Goal: Task Accomplishment & Management: Complete application form

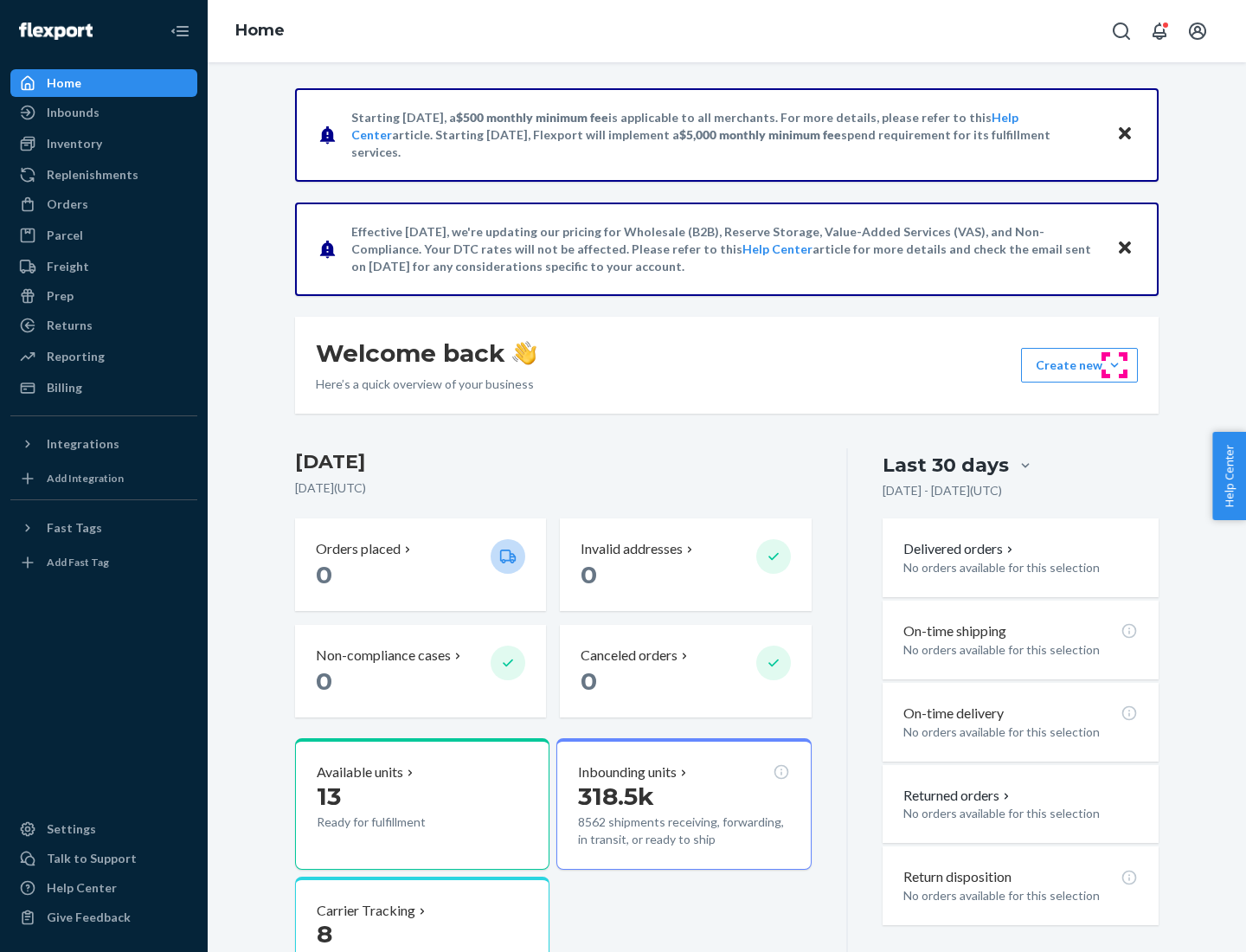
click at [1115, 365] on button "Create new Create new inbound Create new order Create new product" at bounding box center [1080, 365] width 117 height 34
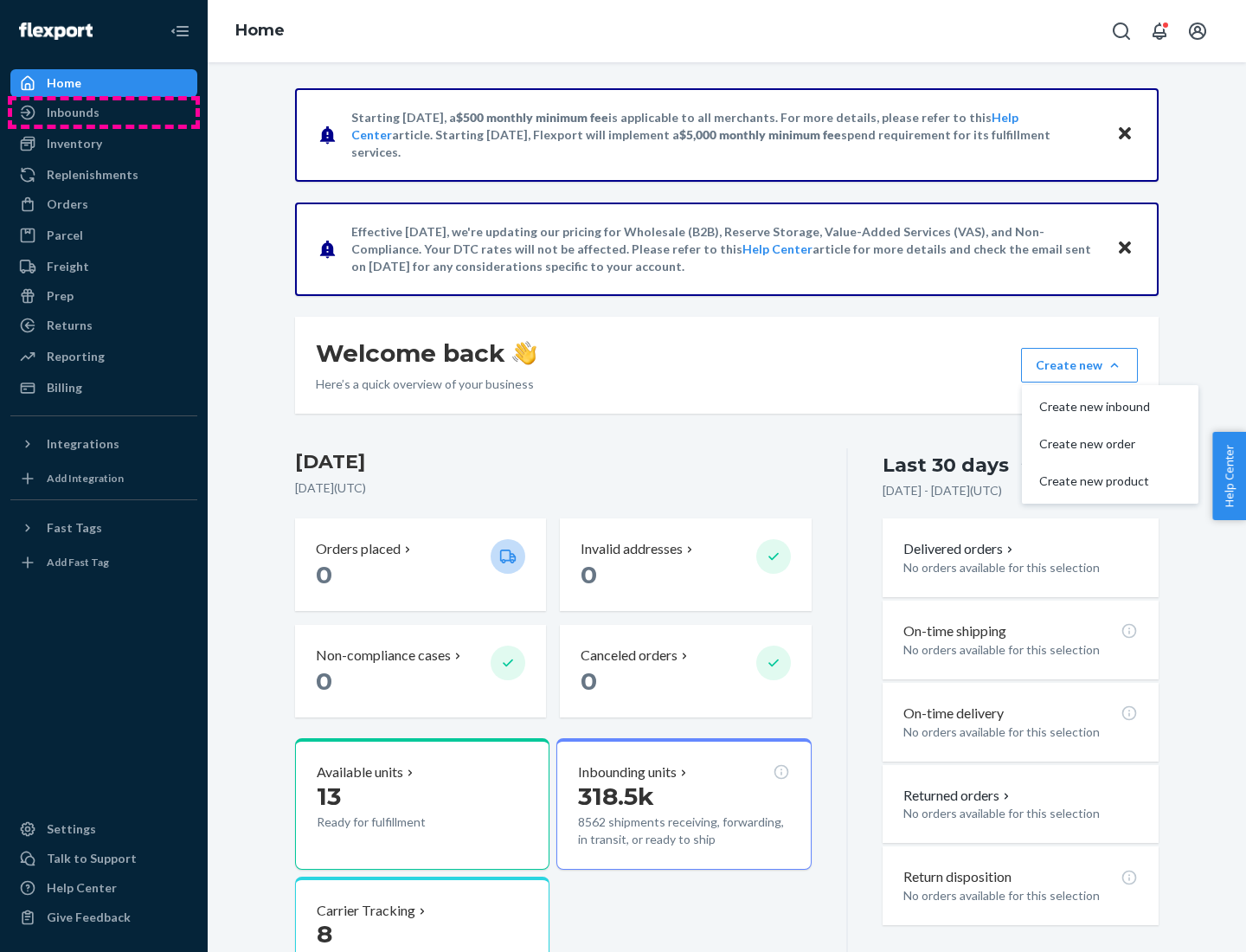
click at [104, 112] on div "Inbounds" at bounding box center [103, 112] width 184 height 25
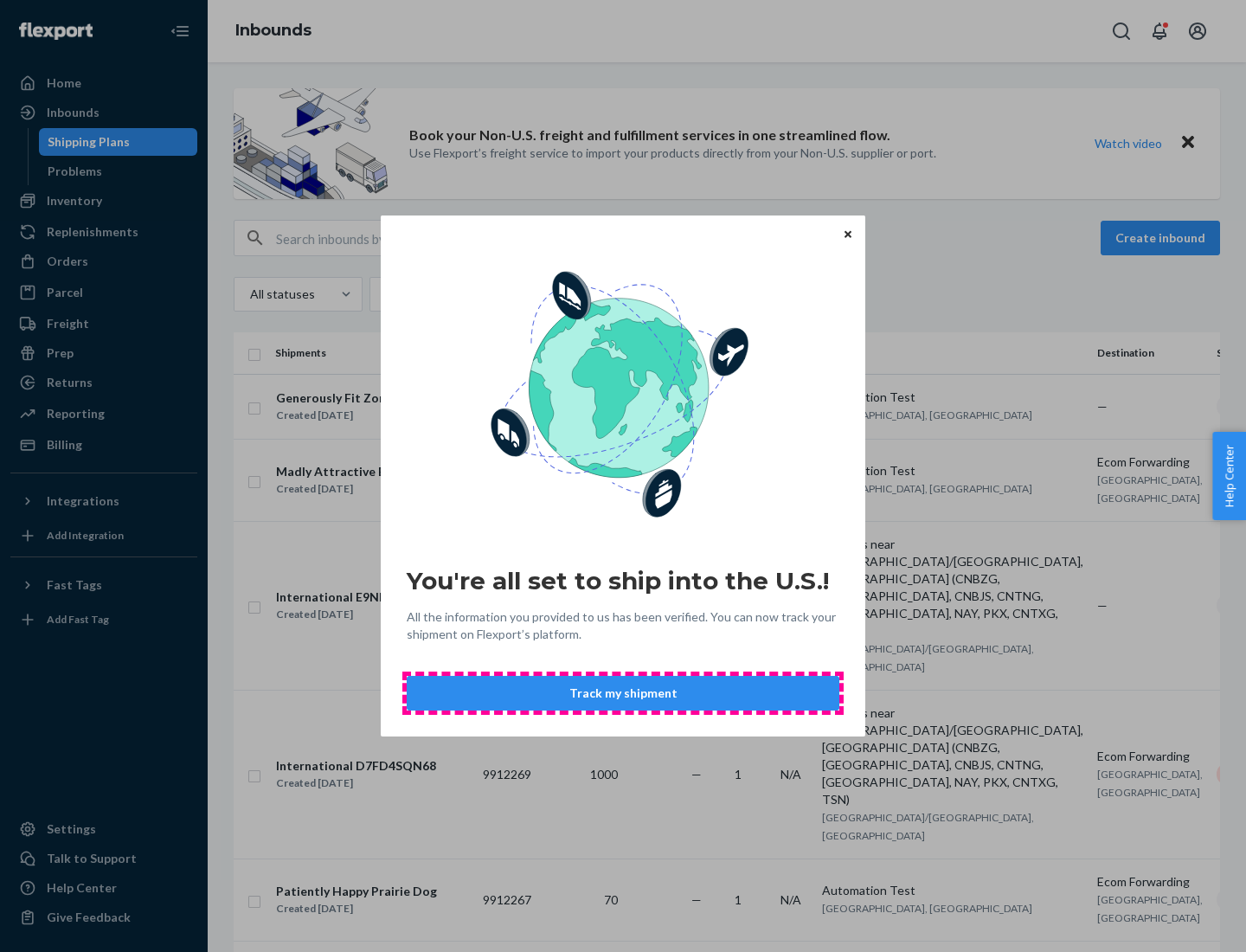
click at [623, 693] on button "Track my shipment" at bounding box center [623, 692] width 433 height 34
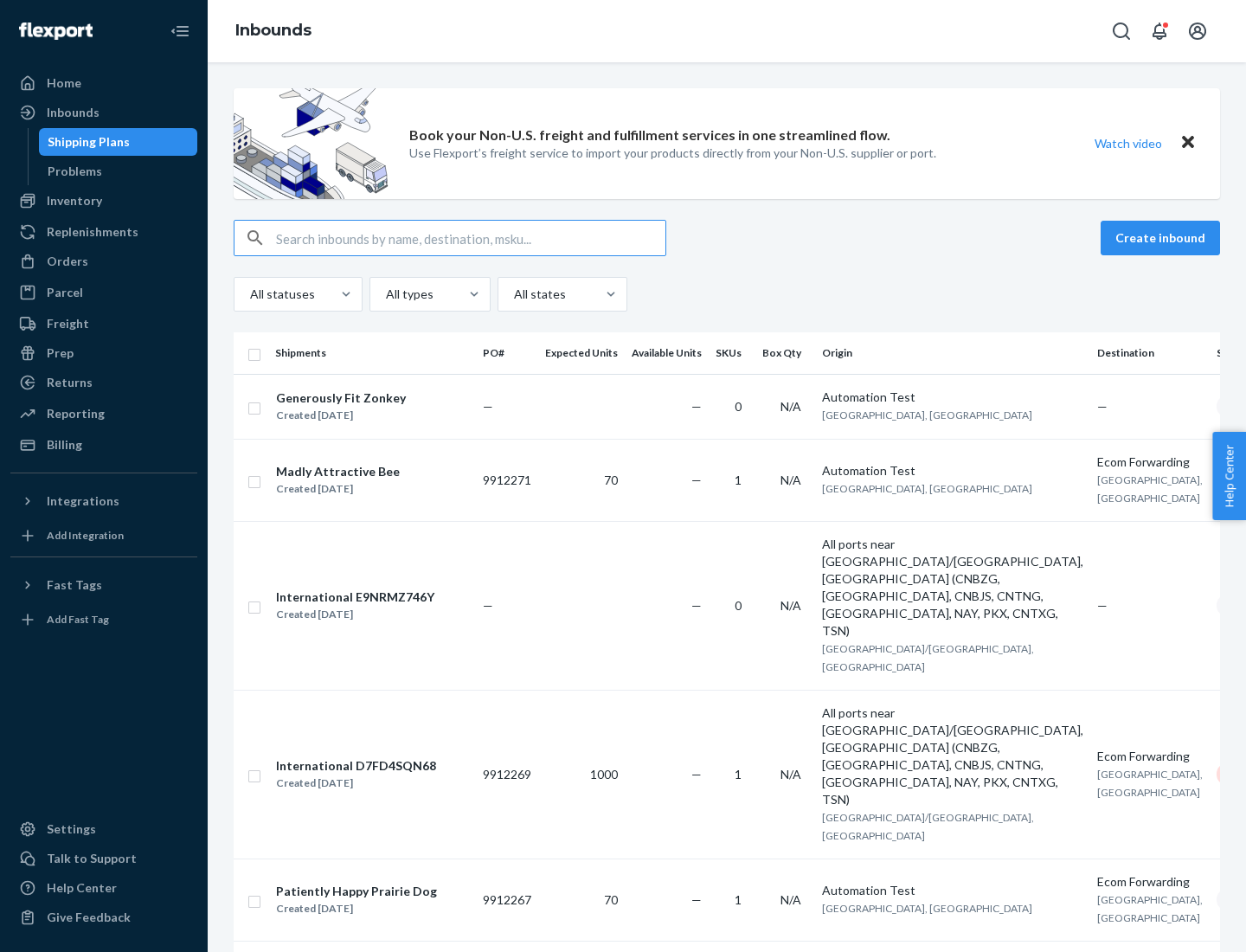
click at [1163, 238] on button "Create inbound" at bounding box center [1159, 237] width 119 height 34
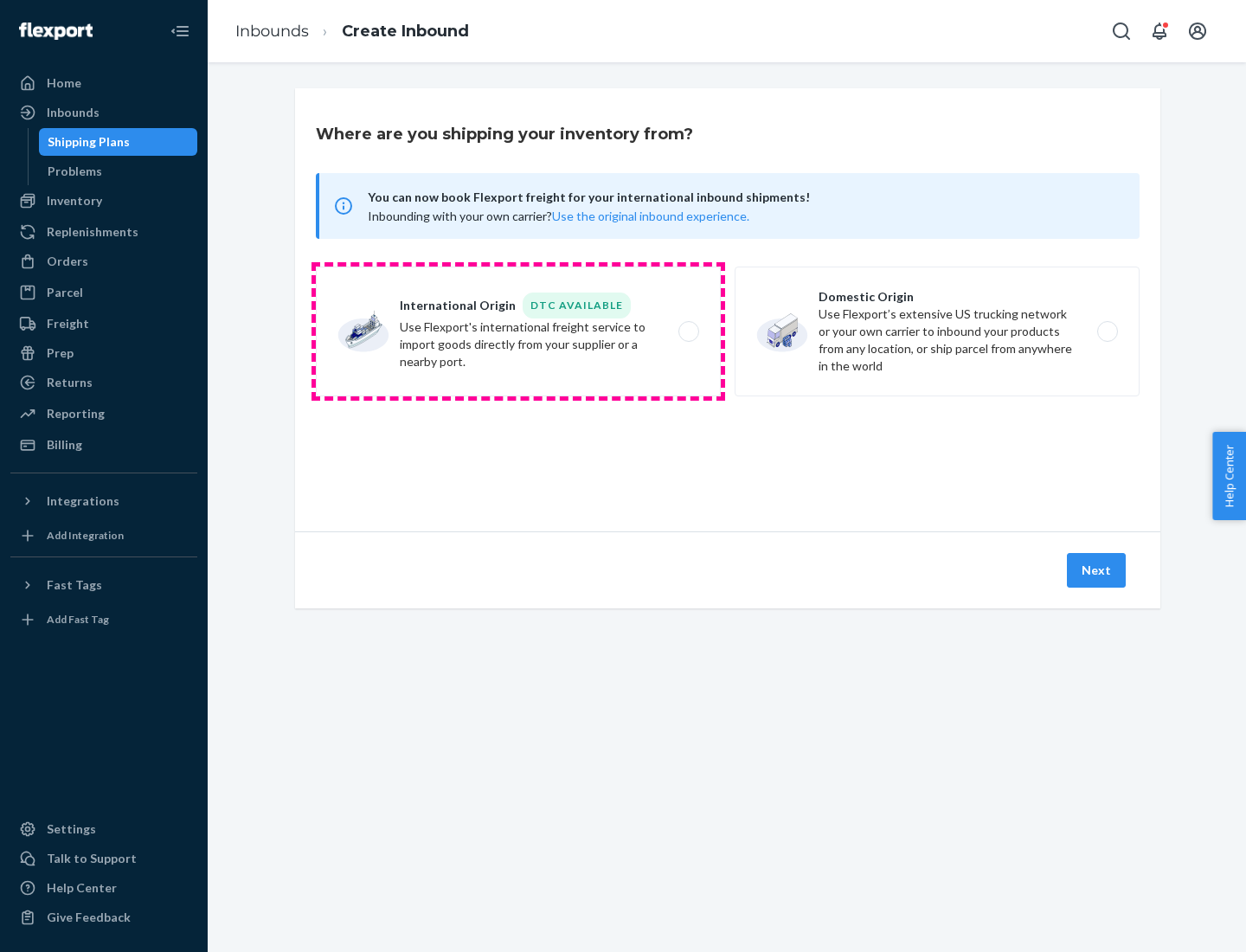
click at [518, 331] on label "International Origin DTC Available Use Flexport's international freight service…" at bounding box center [518, 331] width 405 height 130
click at [688, 331] on input "International Origin DTC Available Use Flexport's international freight service…" at bounding box center [693, 331] width 11 height 11
radio input "true"
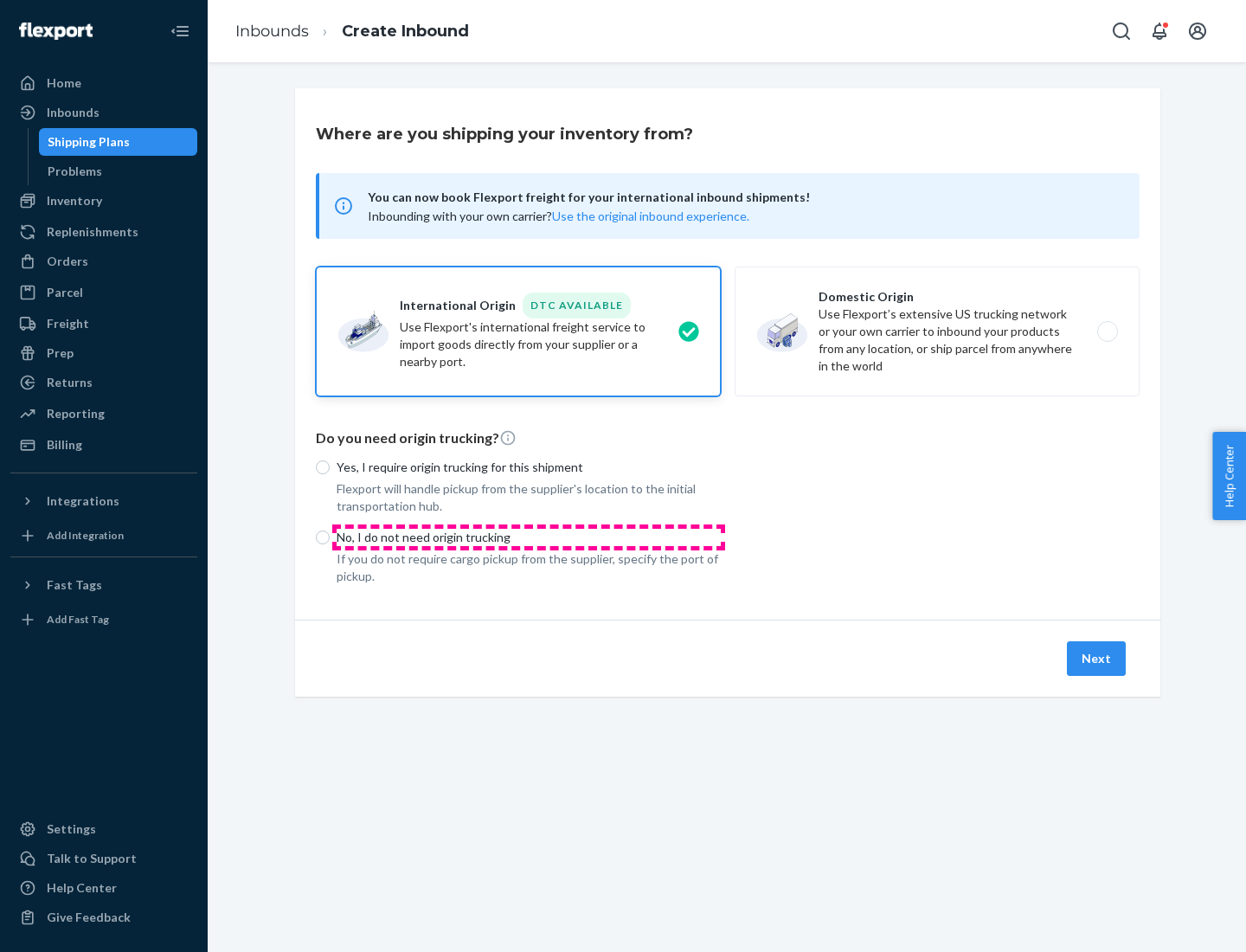
click at [529, 537] on p "No, I do not need origin trucking" at bounding box center [528, 538] width 385 height 18
click at [329, 537] on input "No, I do not need origin trucking" at bounding box center [323, 538] width 14 height 14
radio input "true"
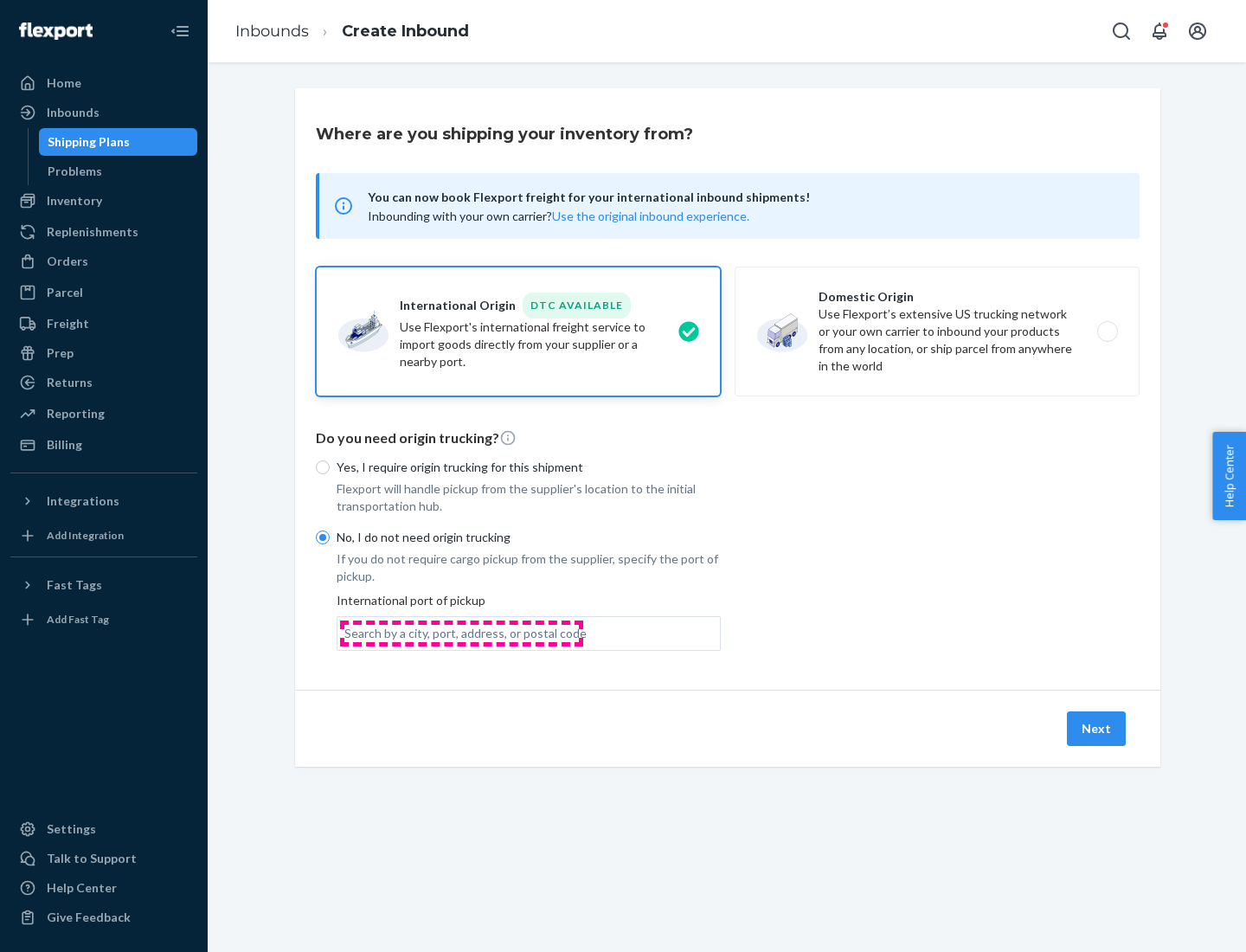
click at [461, 632] on div "Search by a city, port, address, or postal code" at bounding box center [465, 633] width 242 height 18
click at [346, 632] on input "Search by a city, port, address, or postal code" at bounding box center [345, 633] width 2 height 18
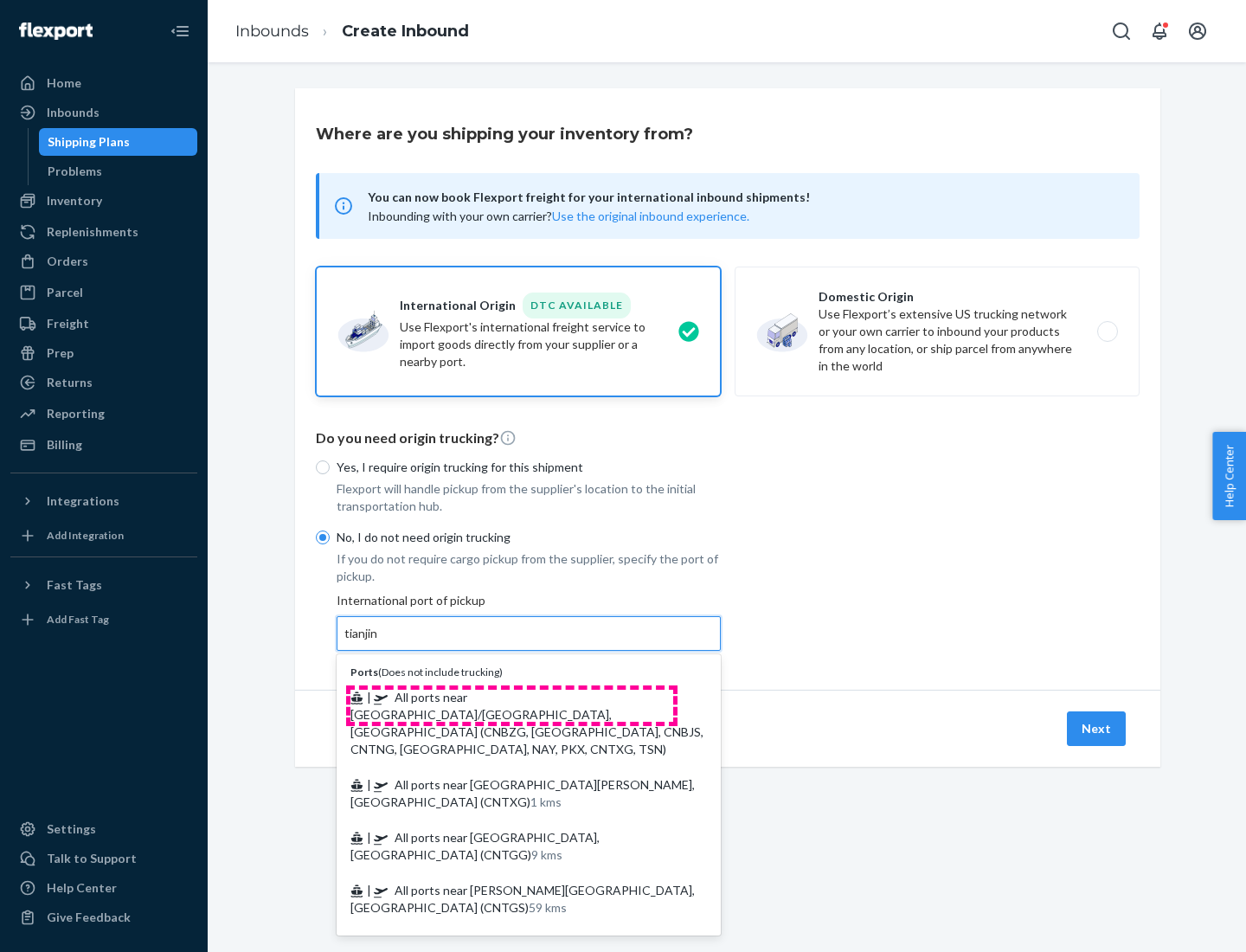
click at [511, 696] on span "| All ports near [GEOGRAPHIC_DATA]/[GEOGRAPHIC_DATA], [GEOGRAPHIC_DATA] (CNBZG,…" at bounding box center [526, 723] width 353 height 67
click at [380, 642] on input "tianjin" at bounding box center [362, 633] width 35 height 18
type input "All ports near [GEOGRAPHIC_DATA]/[GEOGRAPHIC_DATA], [GEOGRAPHIC_DATA] (CNBZG, […"
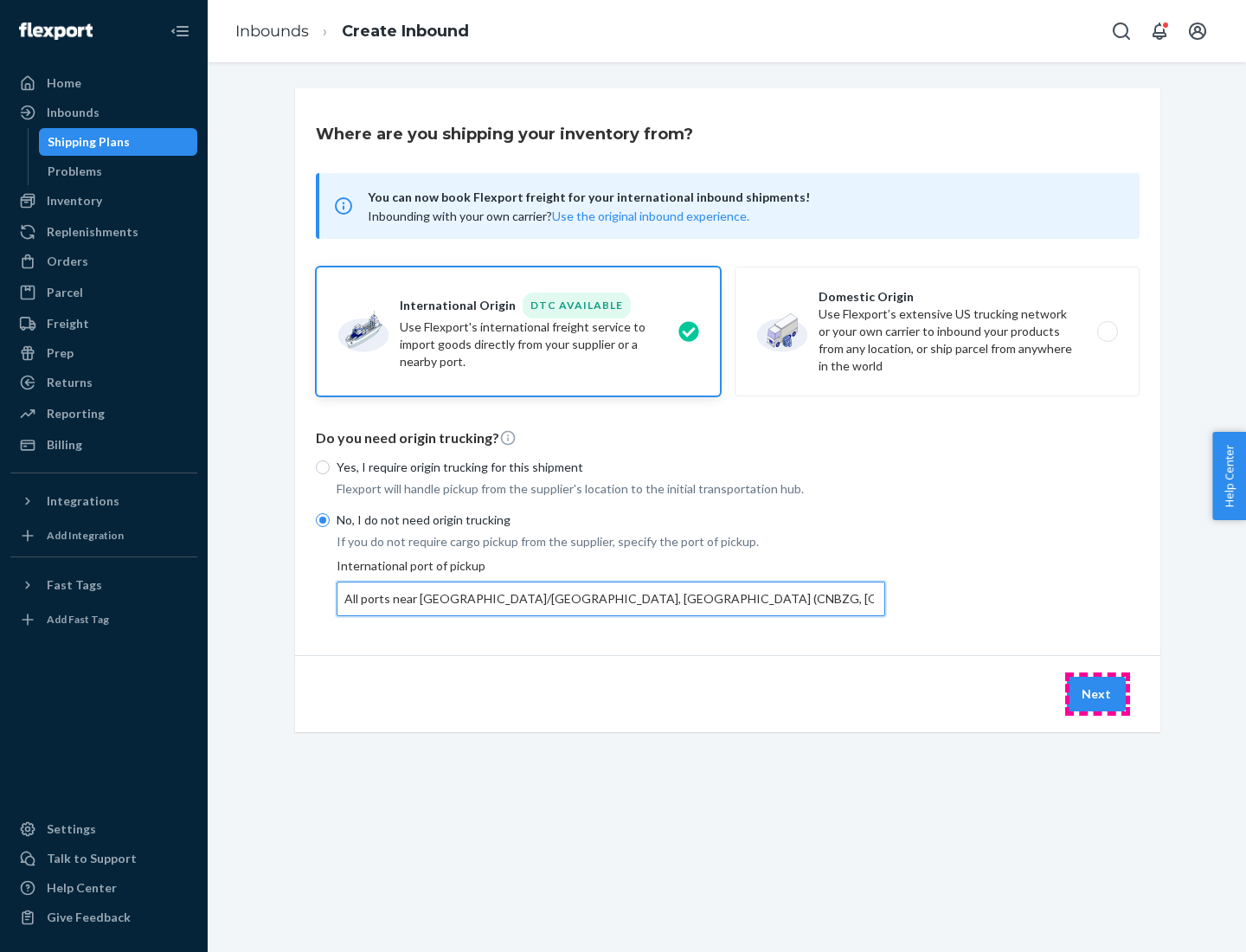
click at [1098, 693] on button "Next" at bounding box center [1097, 693] width 59 height 34
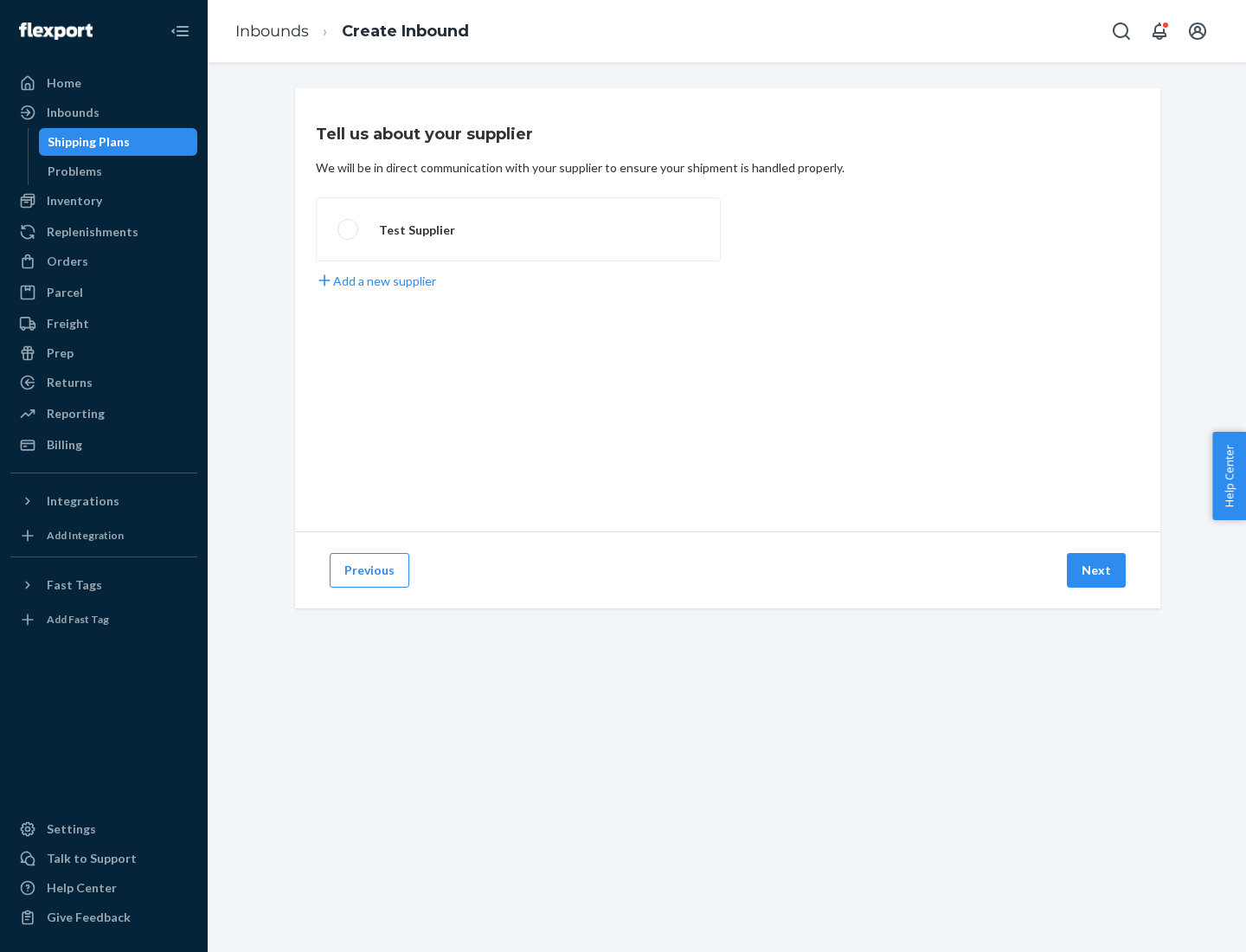
click at [518, 229] on label "Test Supplier" at bounding box center [518, 229] width 405 height 64
click at [349, 229] on input "Test Supplier" at bounding box center [342, 229] width 11 height 11
radio input "true"
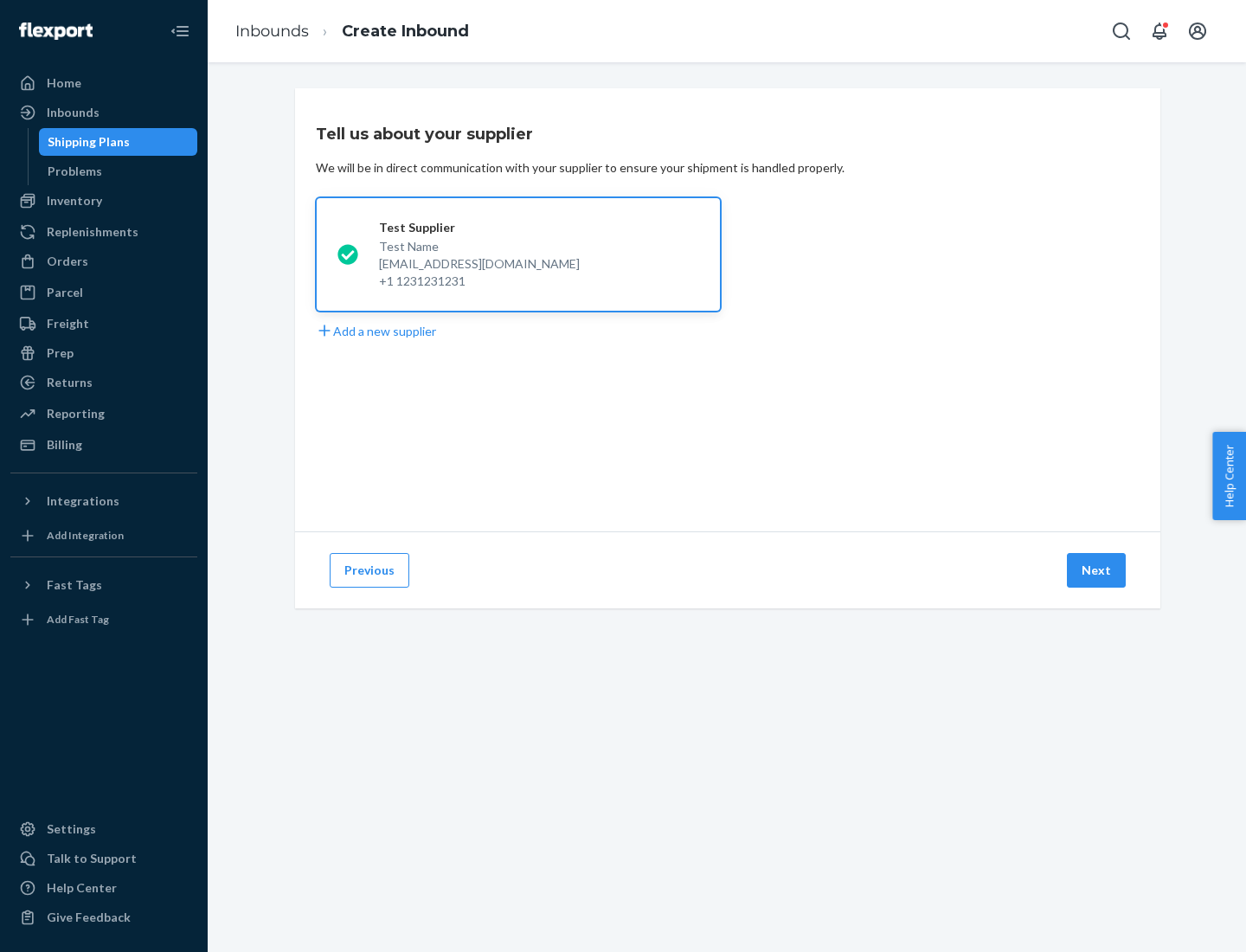
click at [1098, 570] on button "Next" at bounding box center [1097, 569] width 59 height 34
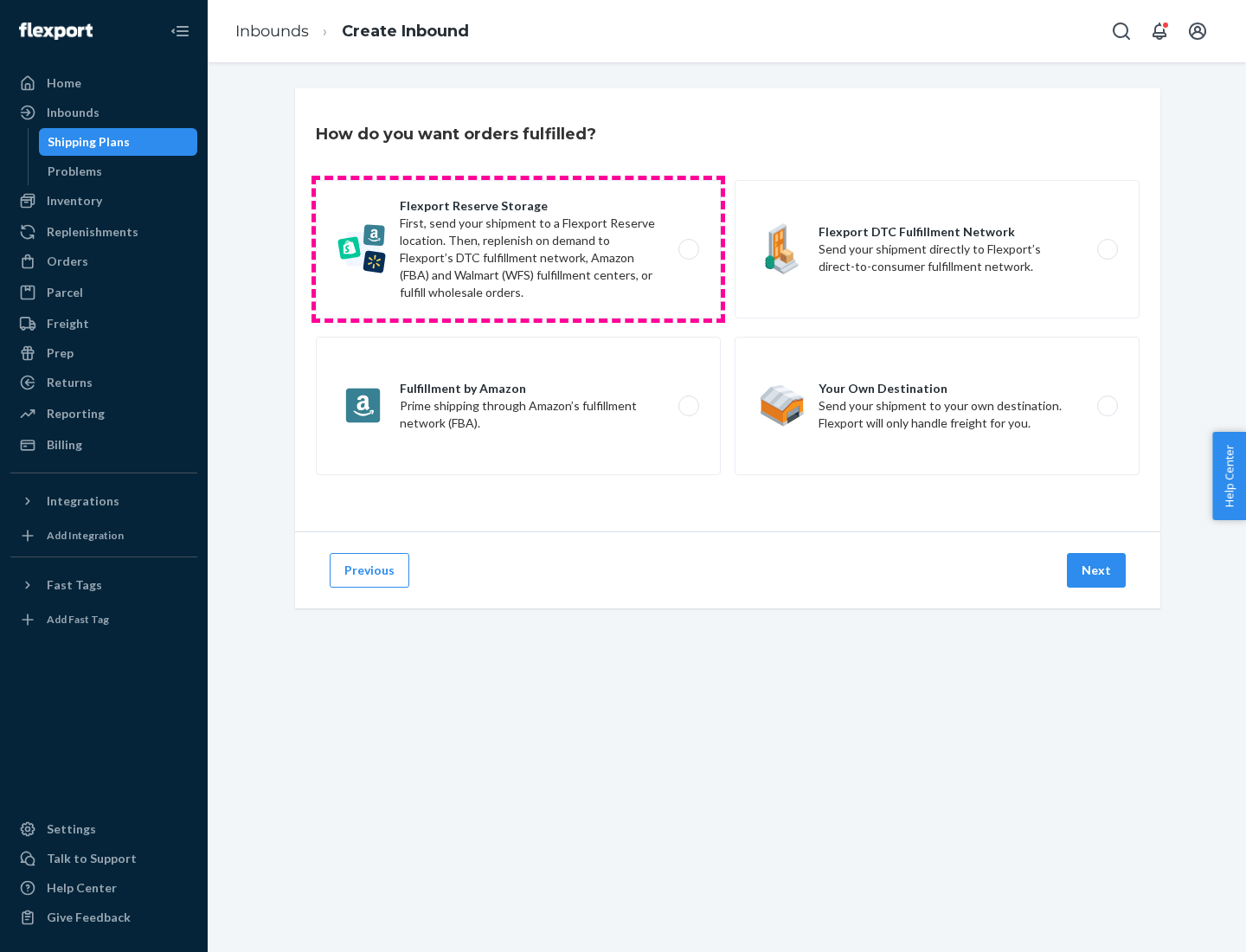
click at [518, 249] on label "Flexport Reserve Storage First, send your shipment to a Flexport Reserve locati…" at bounding box center [518, 249] width 405 height 139
click at [688, 249] on input "Flexport Reserve Storage First, send your shipment to a Flexport Reserve locati…" at bounding box center [693, 249] width 11 height 11
radio input "true"
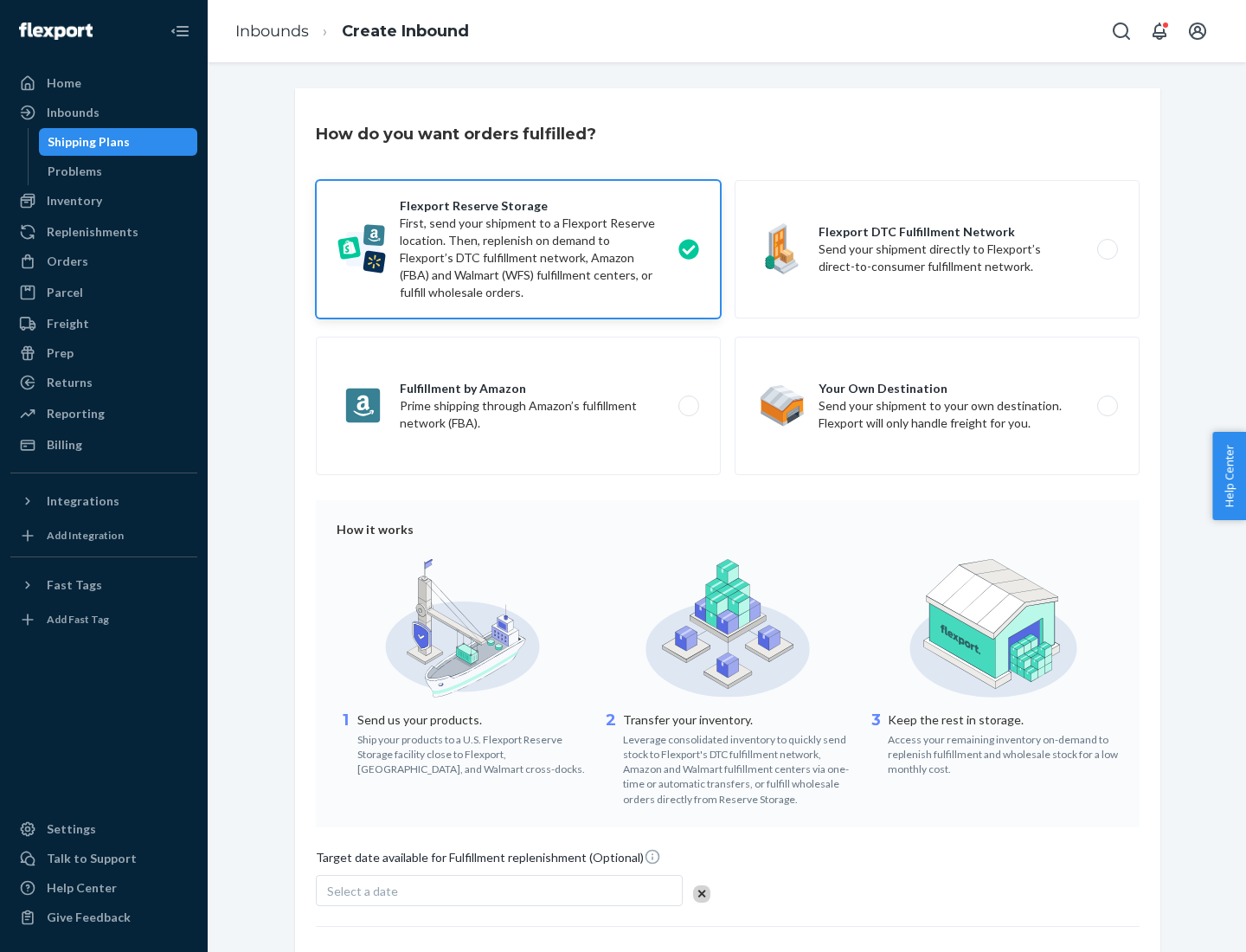
scroll to position [142, 0]
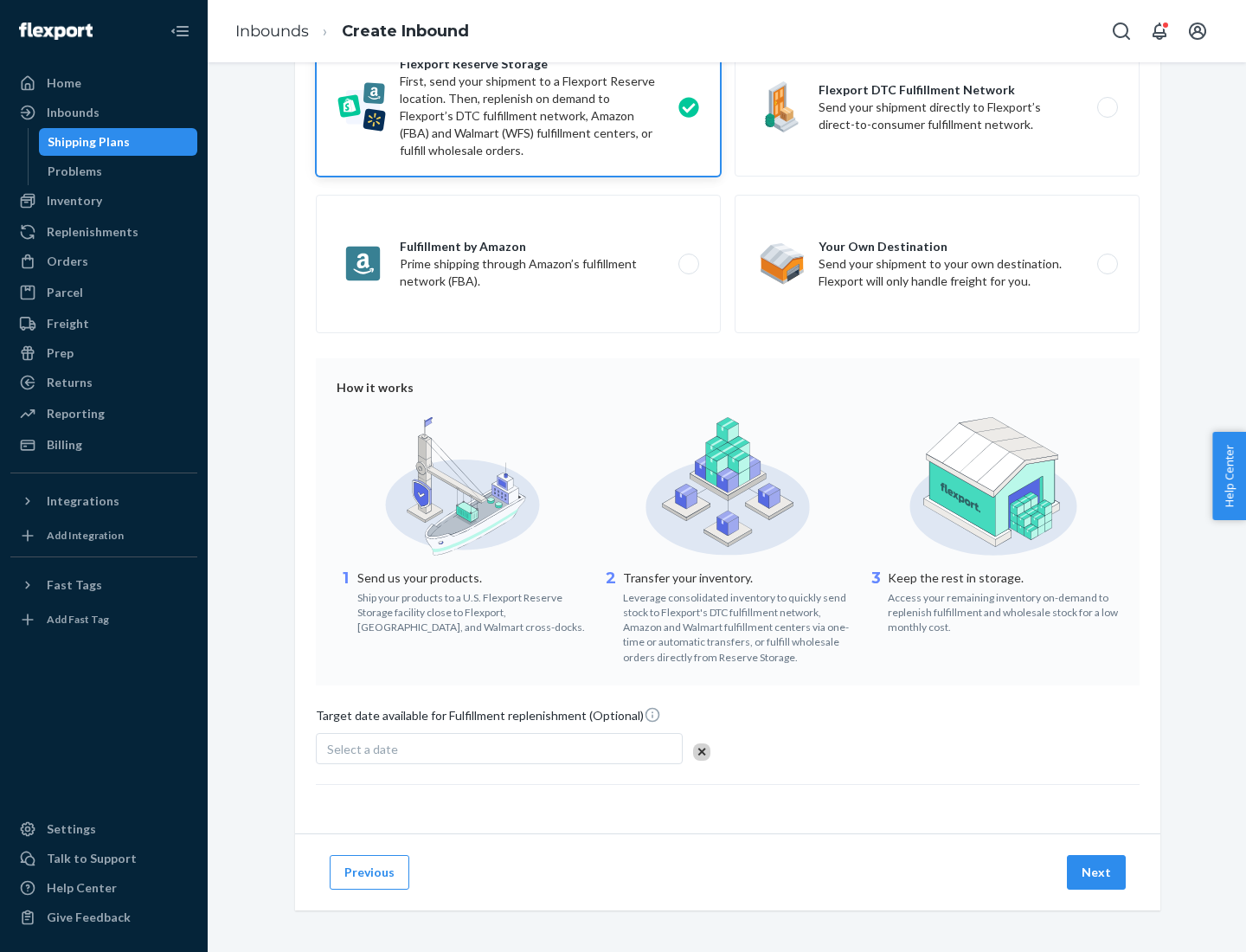
click at [1098, 871] on button "Next" at bounding box center [1097, 872] width 59 height 34
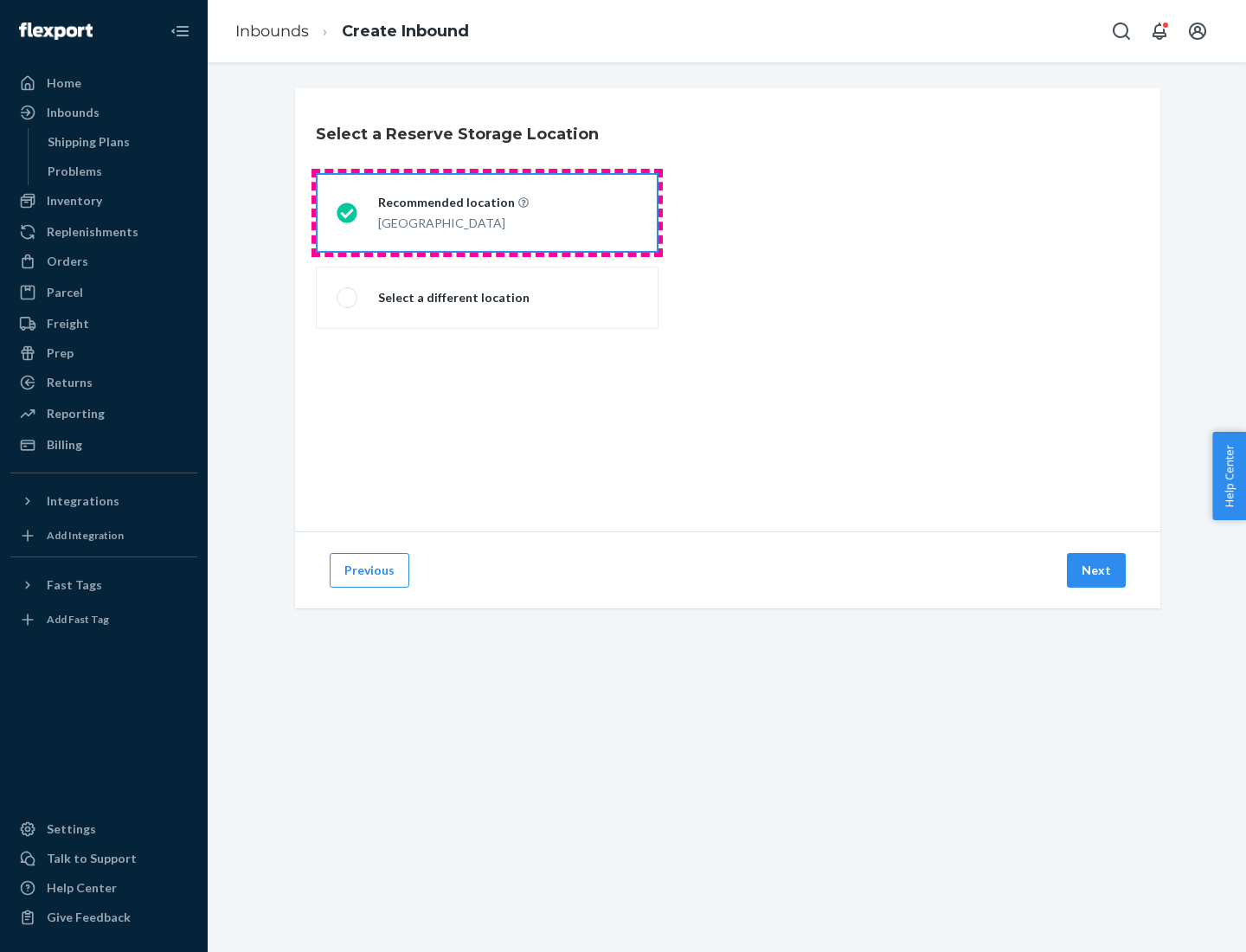
click at [487, 213] on div "[GEOGRAPHIC_DATA]" at bounding box center [453, 221] width 150 height 21
click at [348, 213] on input "Recommended location [GEOGRAPHIC_DATA]" at bounding box center [341, 212] width 11 height 11
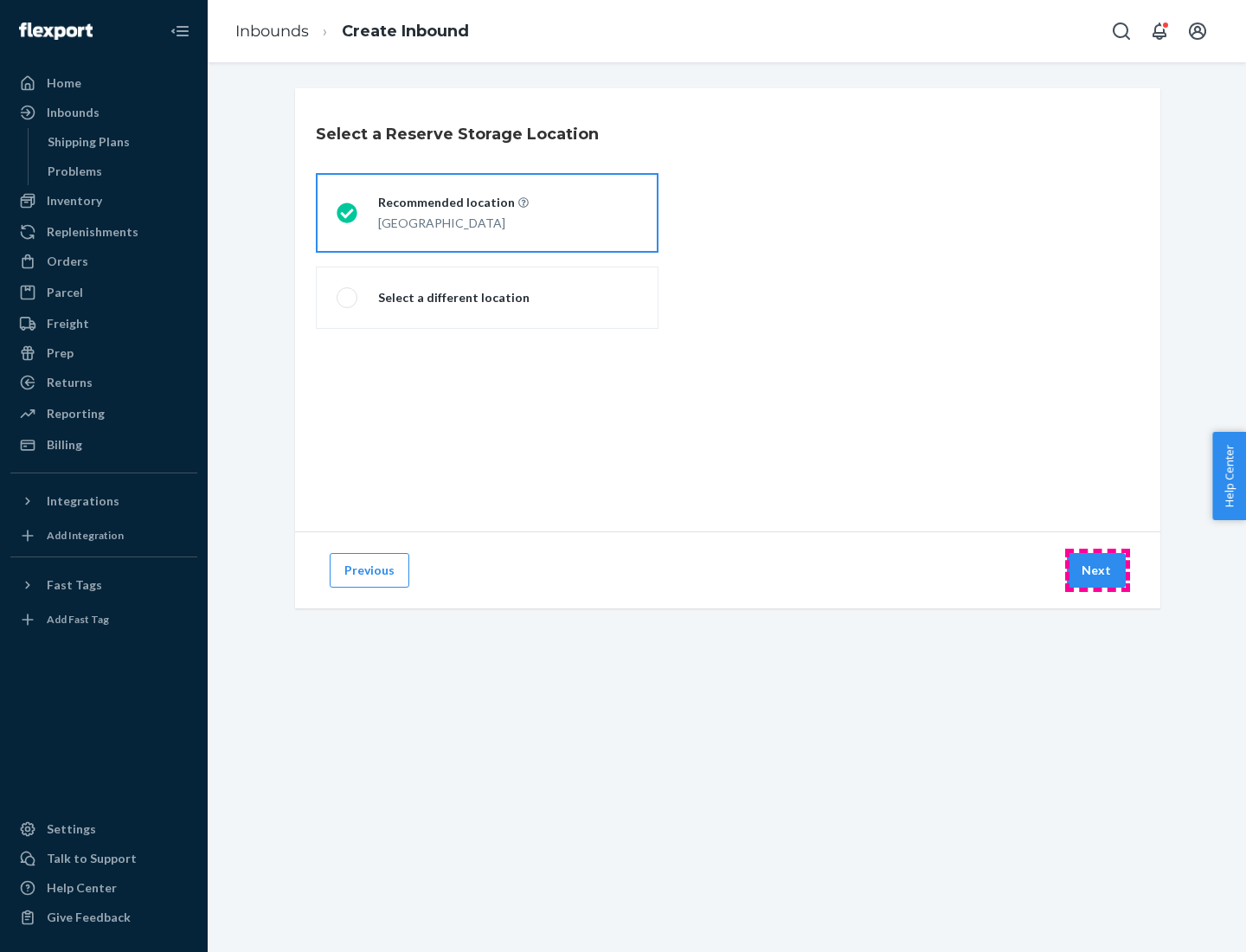
click at [1098, 570] on button "Next" at bounding box center [1097, 569] width 59 height 34
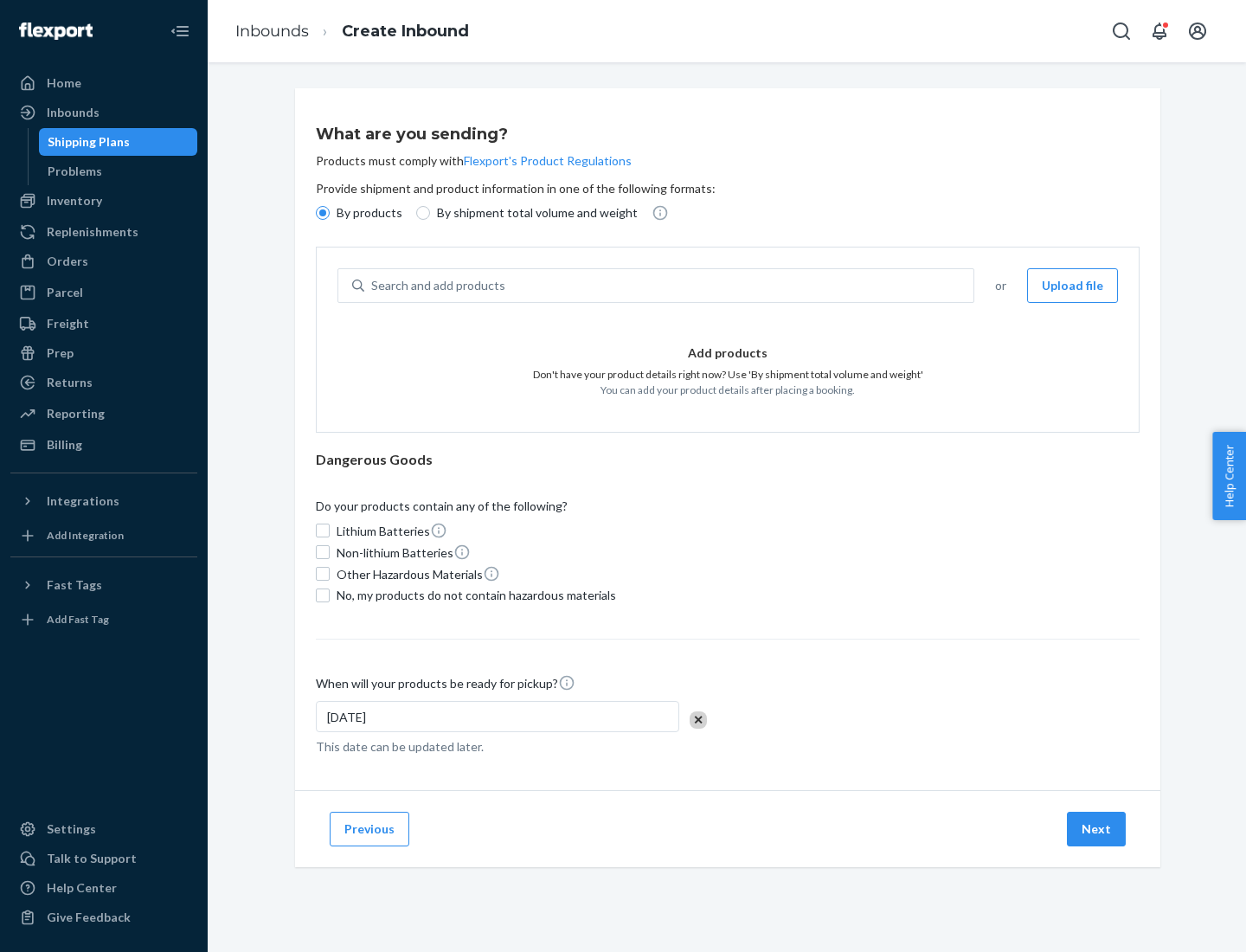
click at [670, 285] on div "Search and add products" at bounding box center [670, 286] width 610 height 31
click at [373, 285] on input "Search and add products" at bounding box center [373, 286] width 2 height 18
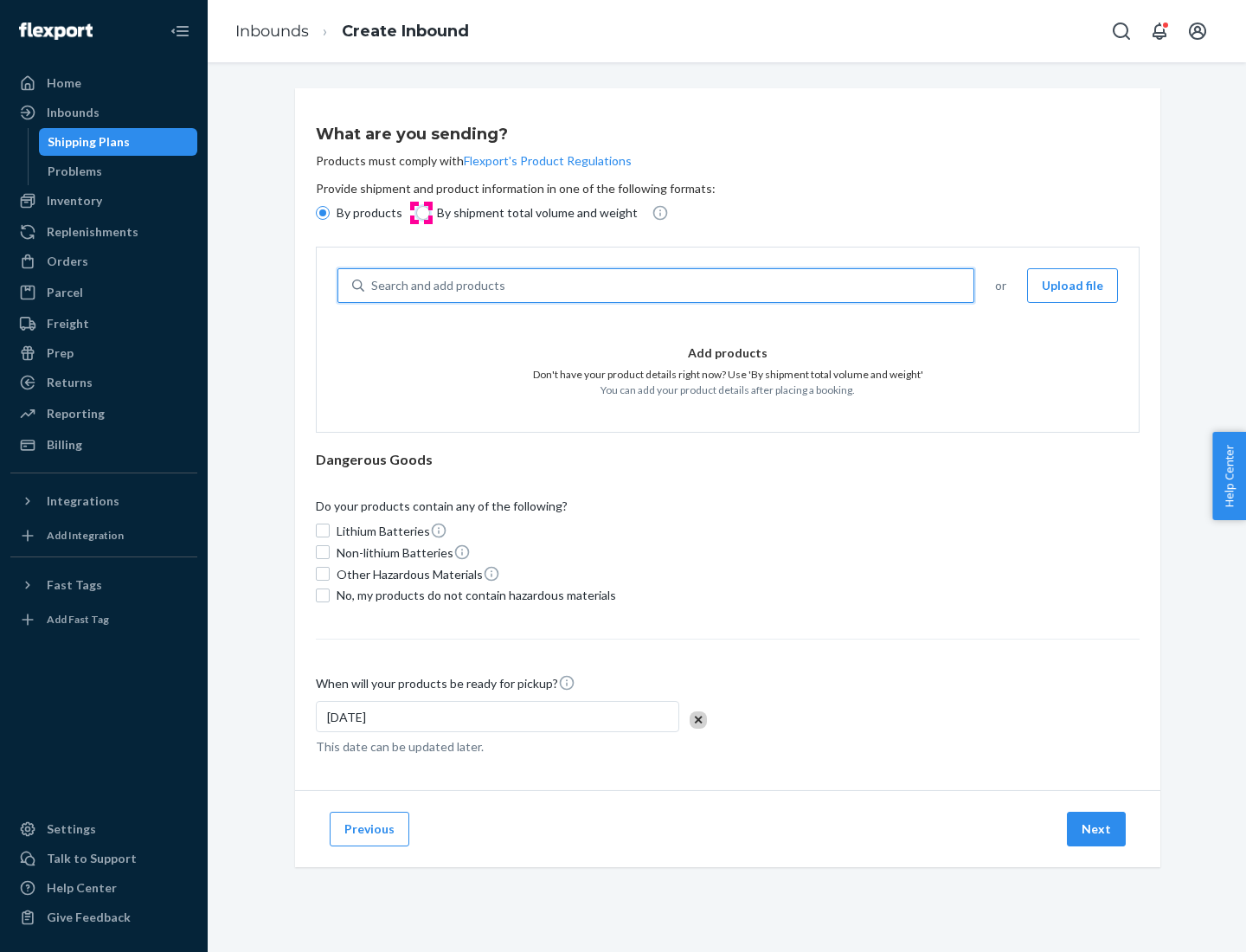
click at [421, 213] on input "By shipment total volume and weight" at bounding box center [423, 212] width 14 height 14
radio input "true"
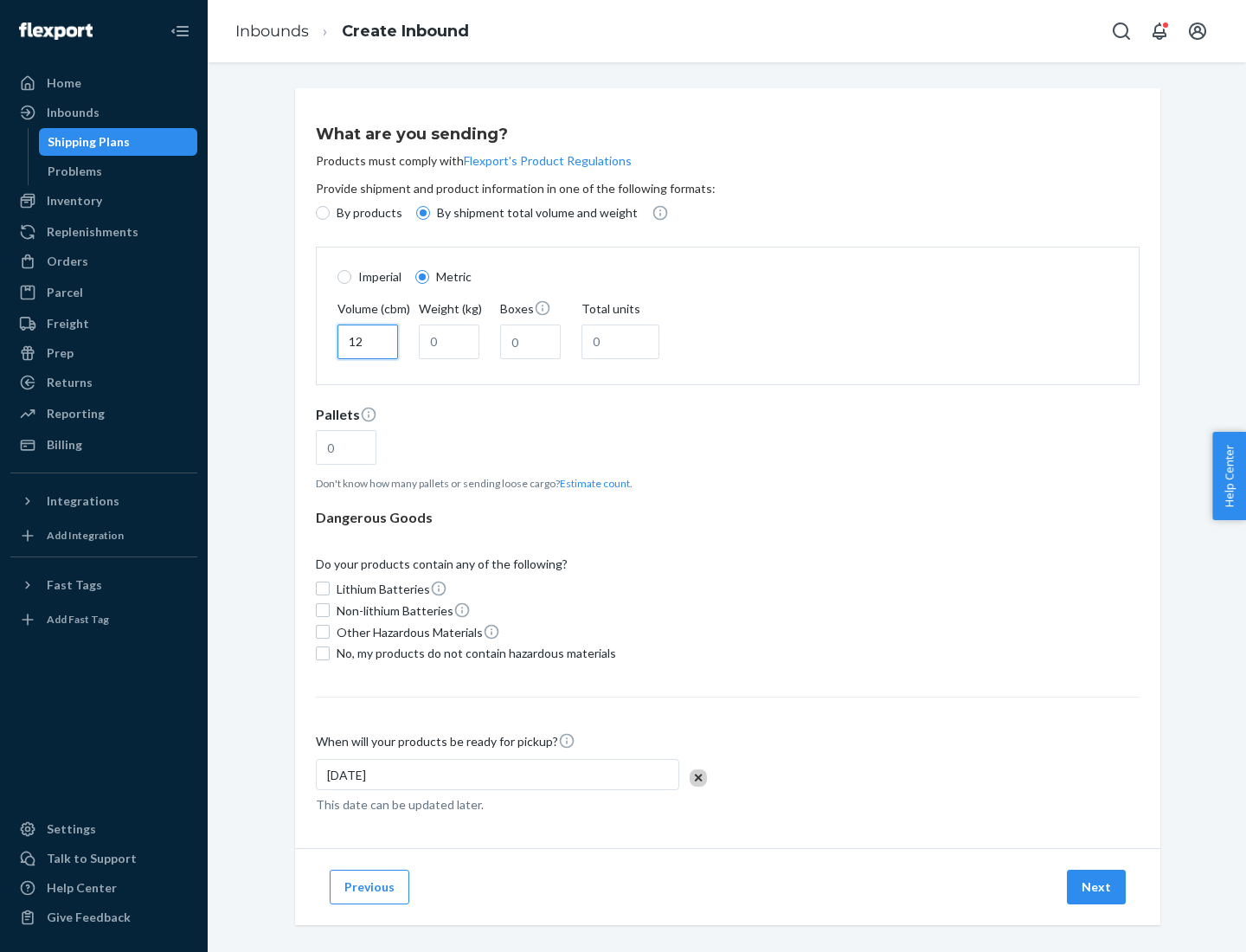
type input "12"
type input "22"
type input "222"
type input "121"
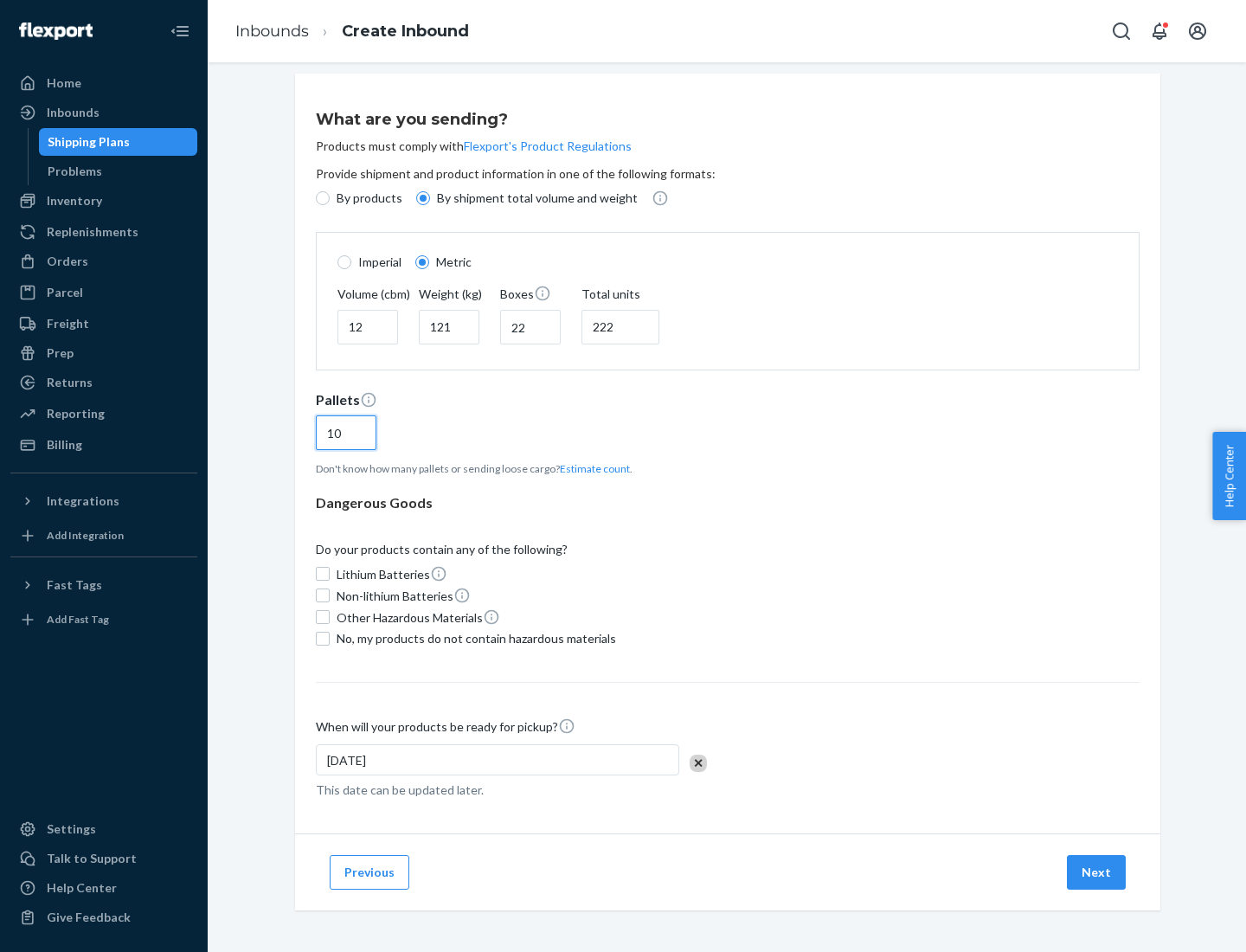
type input "10"
click at [473, 638] on span "No, my products do not contain hazardous materials" at bounding box center [476, 639] width 279 height 18
click at [329, 638] on input "No, my products do not contain hazardous materials" at bounding box center [323, 638] width 14 height 14
checkbox input "true"
click at [1098, 871] on button "Next" at bounding box center [1097, 872] width 59 height 34
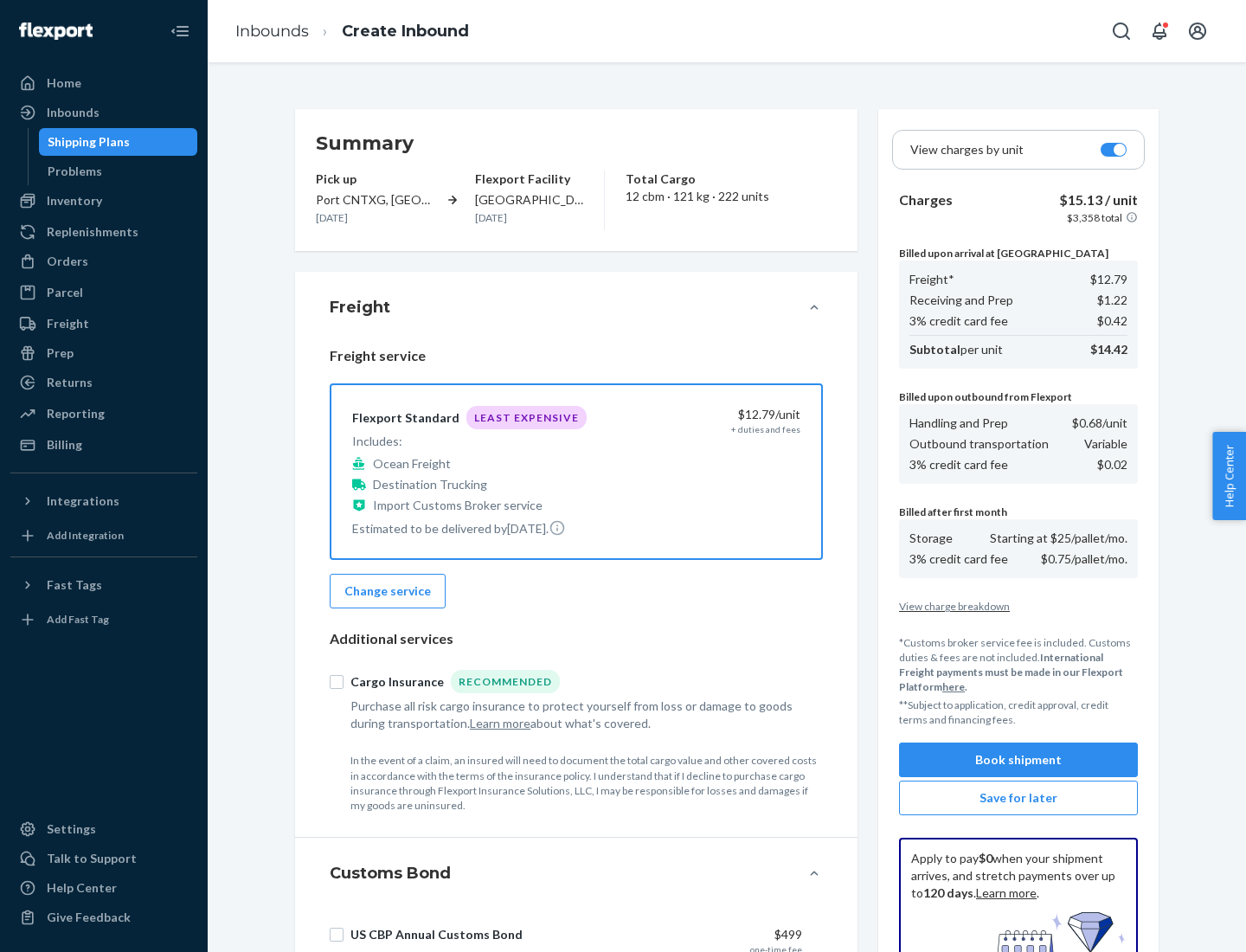
scroll to position [253, 0]
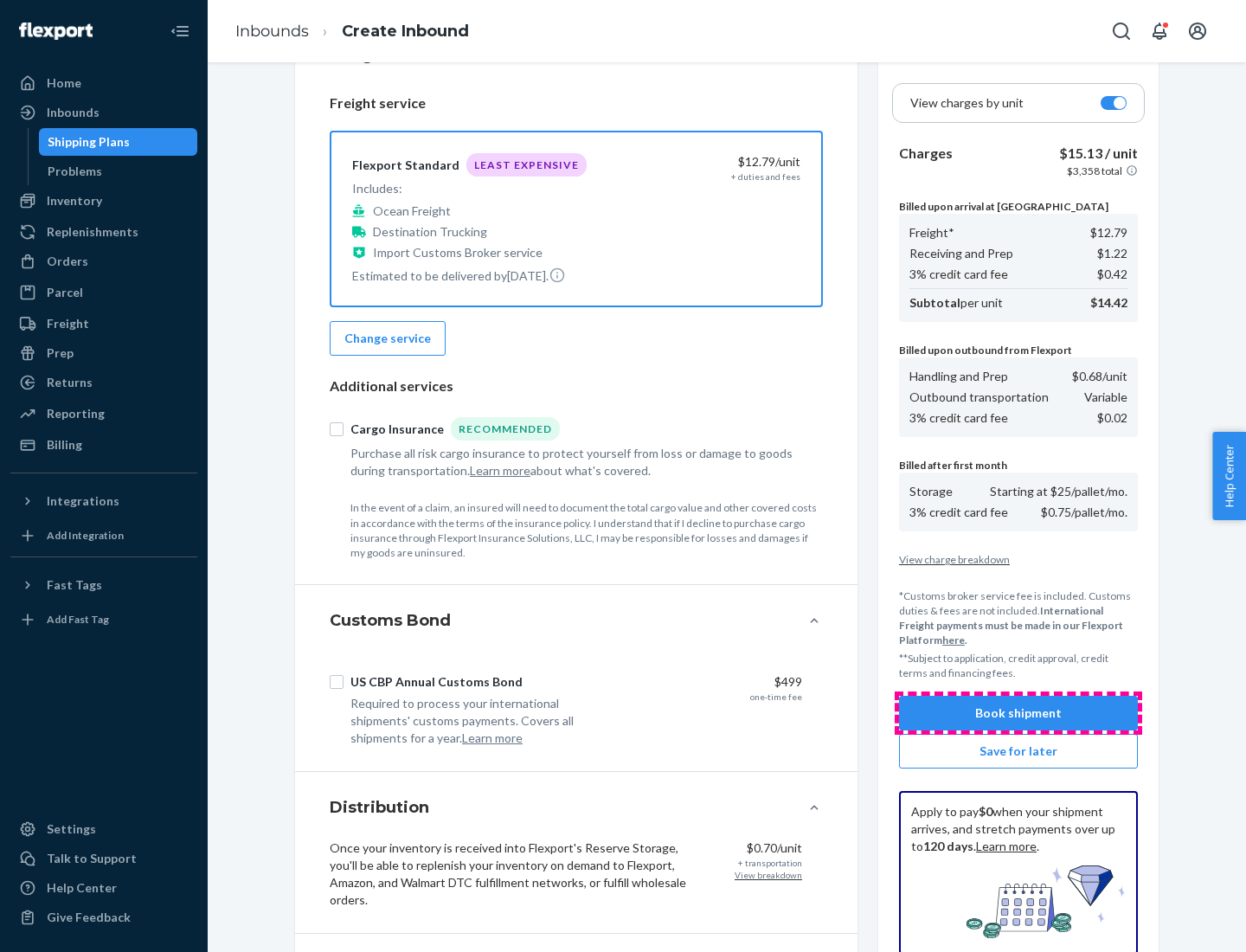
click at [1019, 713] on button "Book shipment" at bounding box center [1018, 713] width 239 height 34
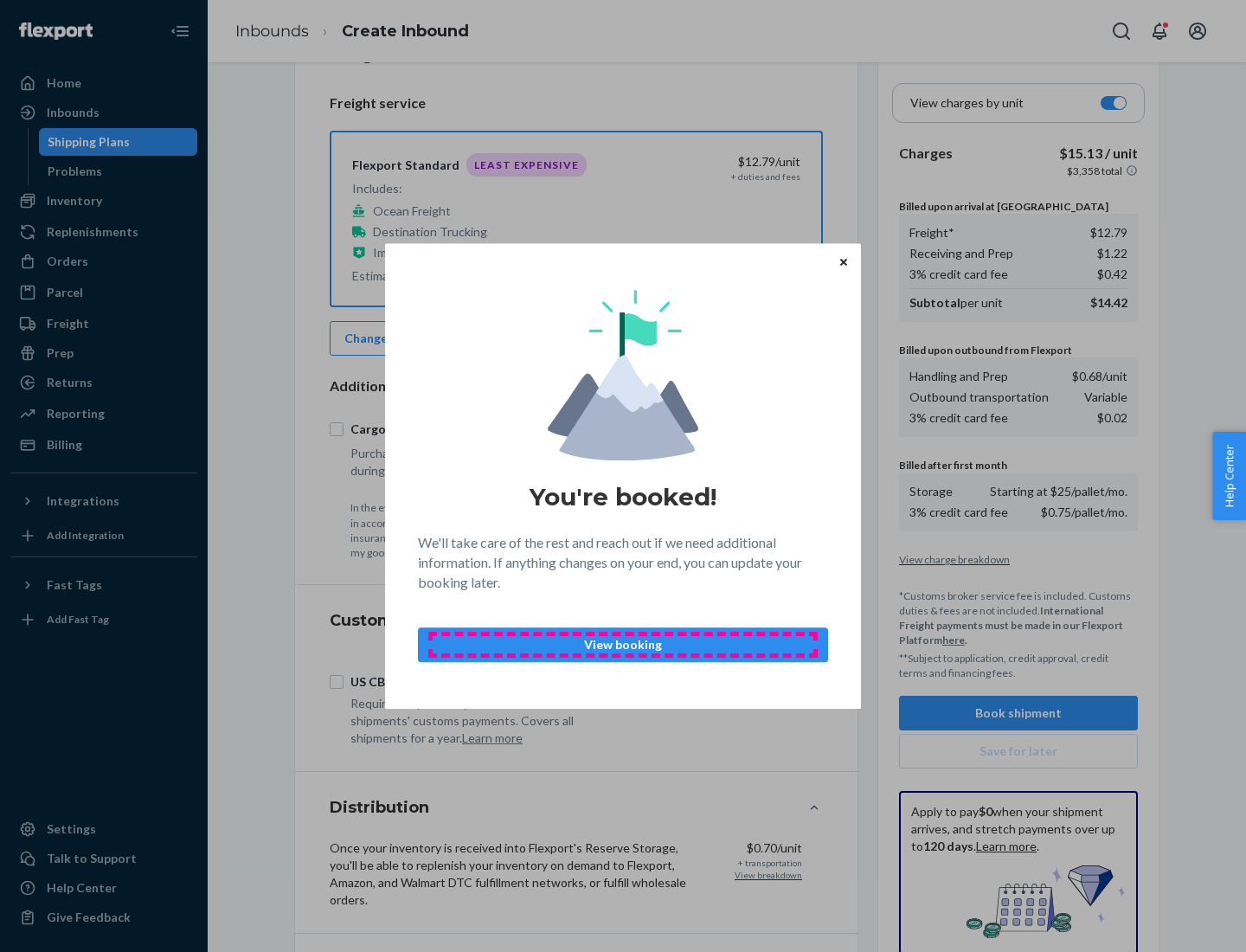
click at [623, 644] on p "View booking" at bounding box center [623, 645] width 381 height 18
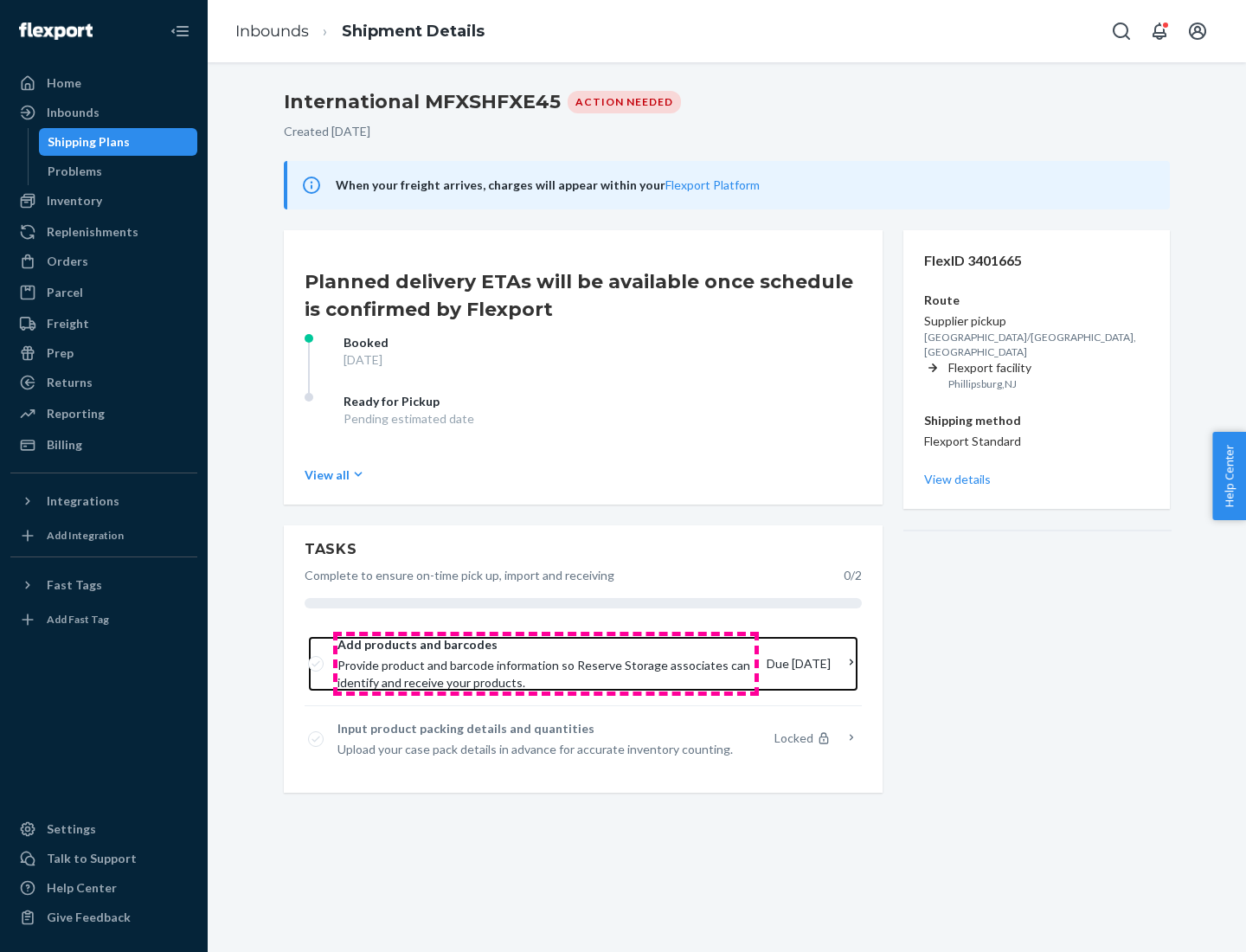
click at [546, 664] on span "Provide product and barcode information so Reserve Storage associates can ident…" at bounding box center [545, 674] width 415 height 34
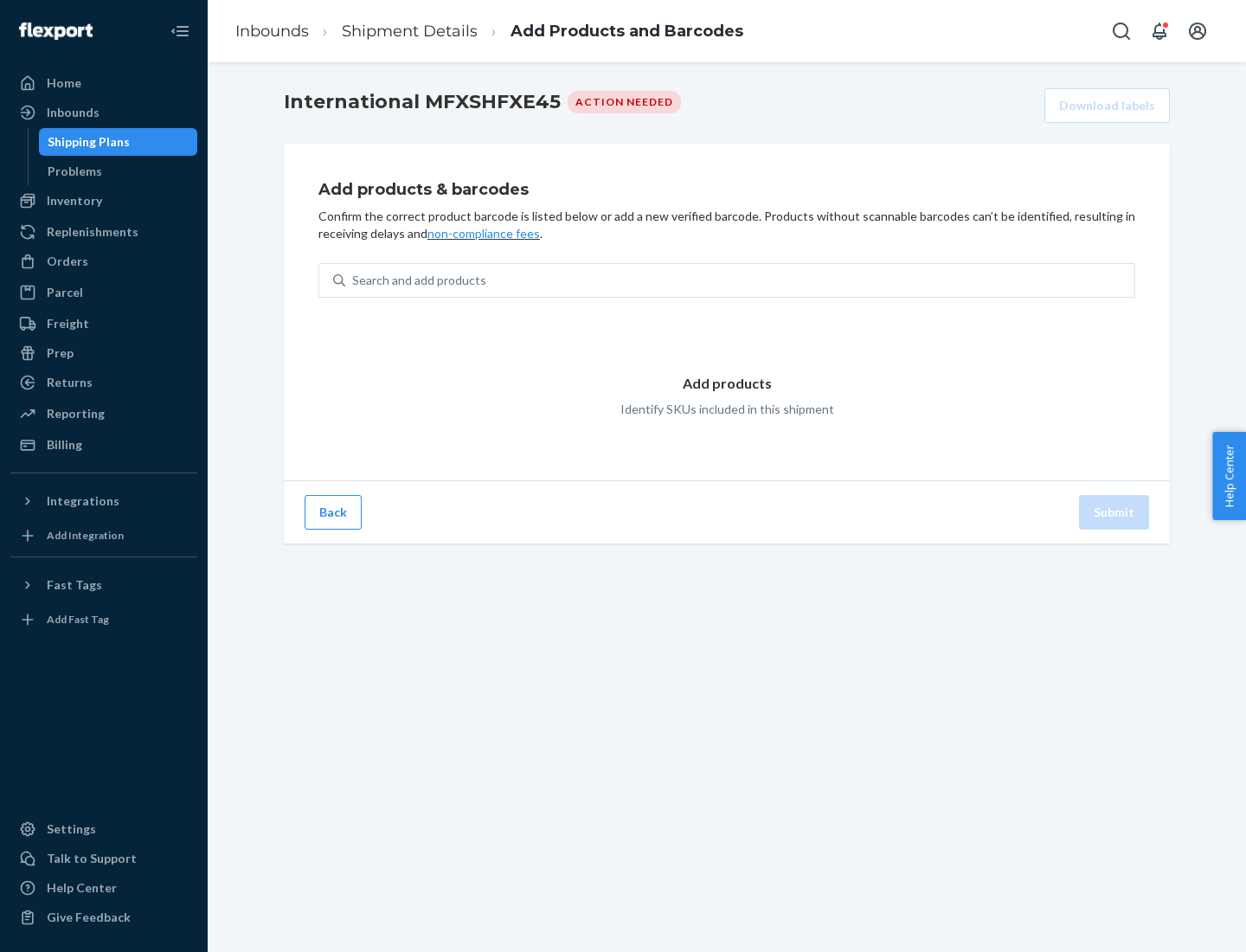
click at [740, 280] on div "Search and add products" at bounding box center [740, 280] width 790 height 31
click at [354, 280] on input "Search and add products" at bounding box center [353, 280] width 2 height 18
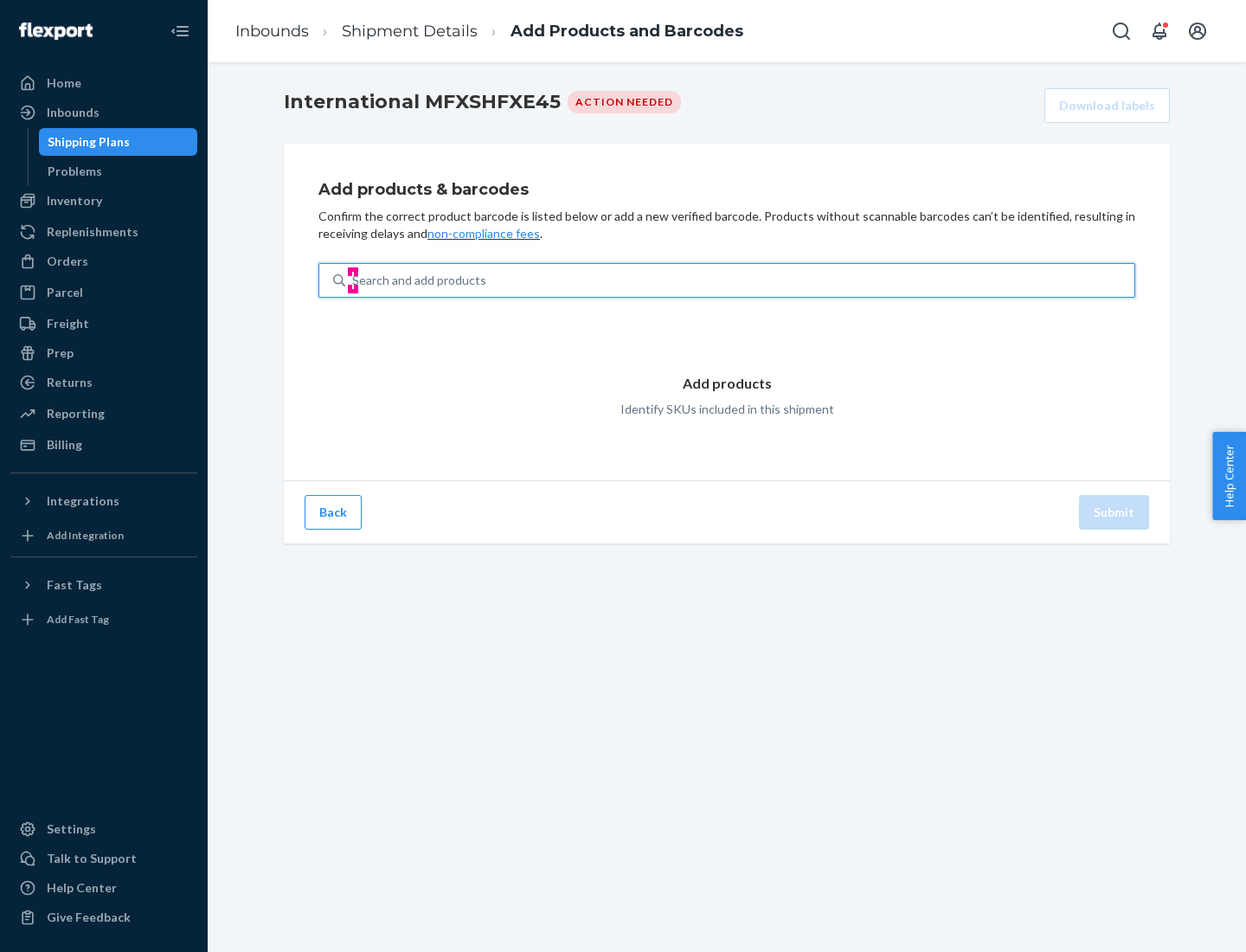
type input "test"
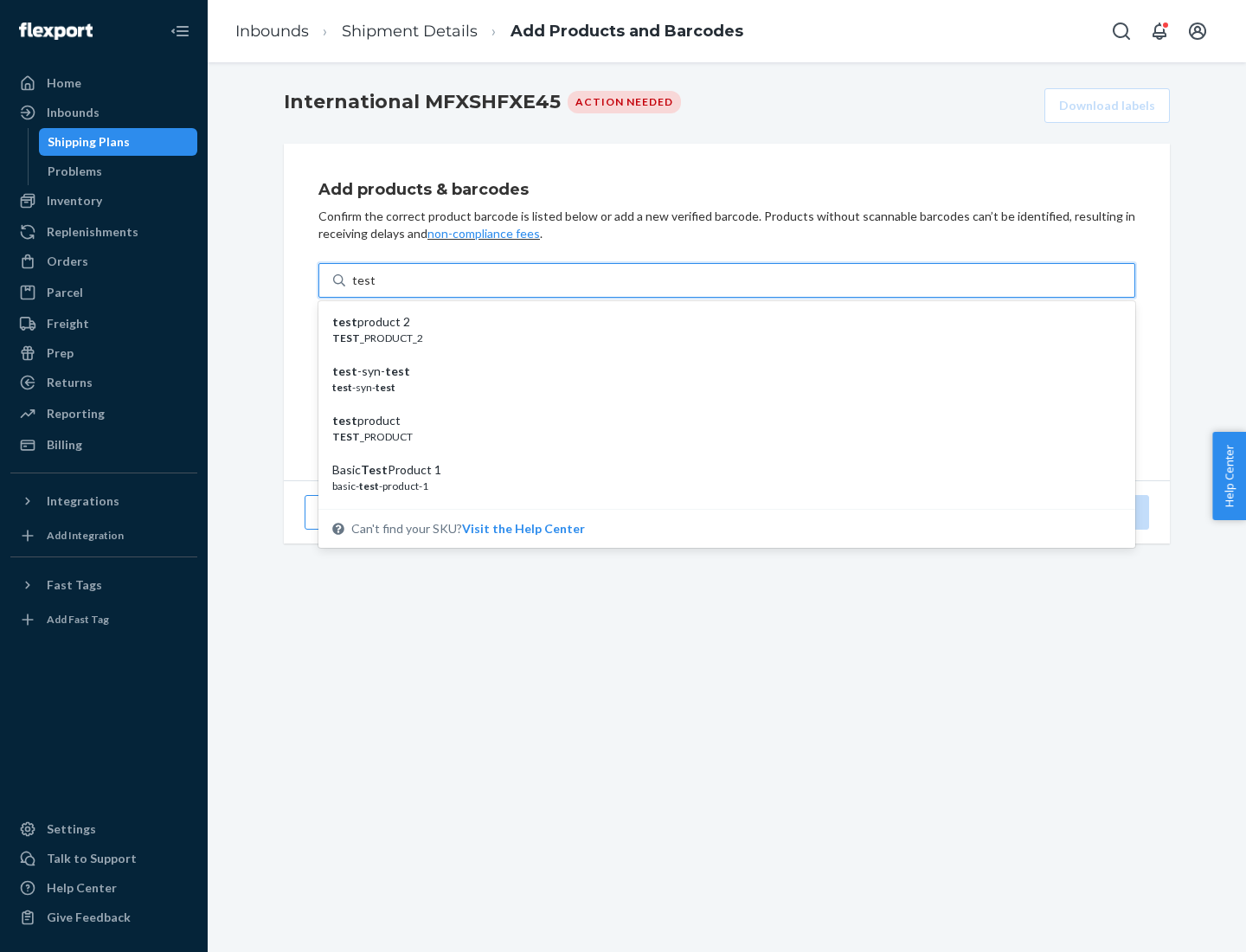
scroll to position [65, 0]
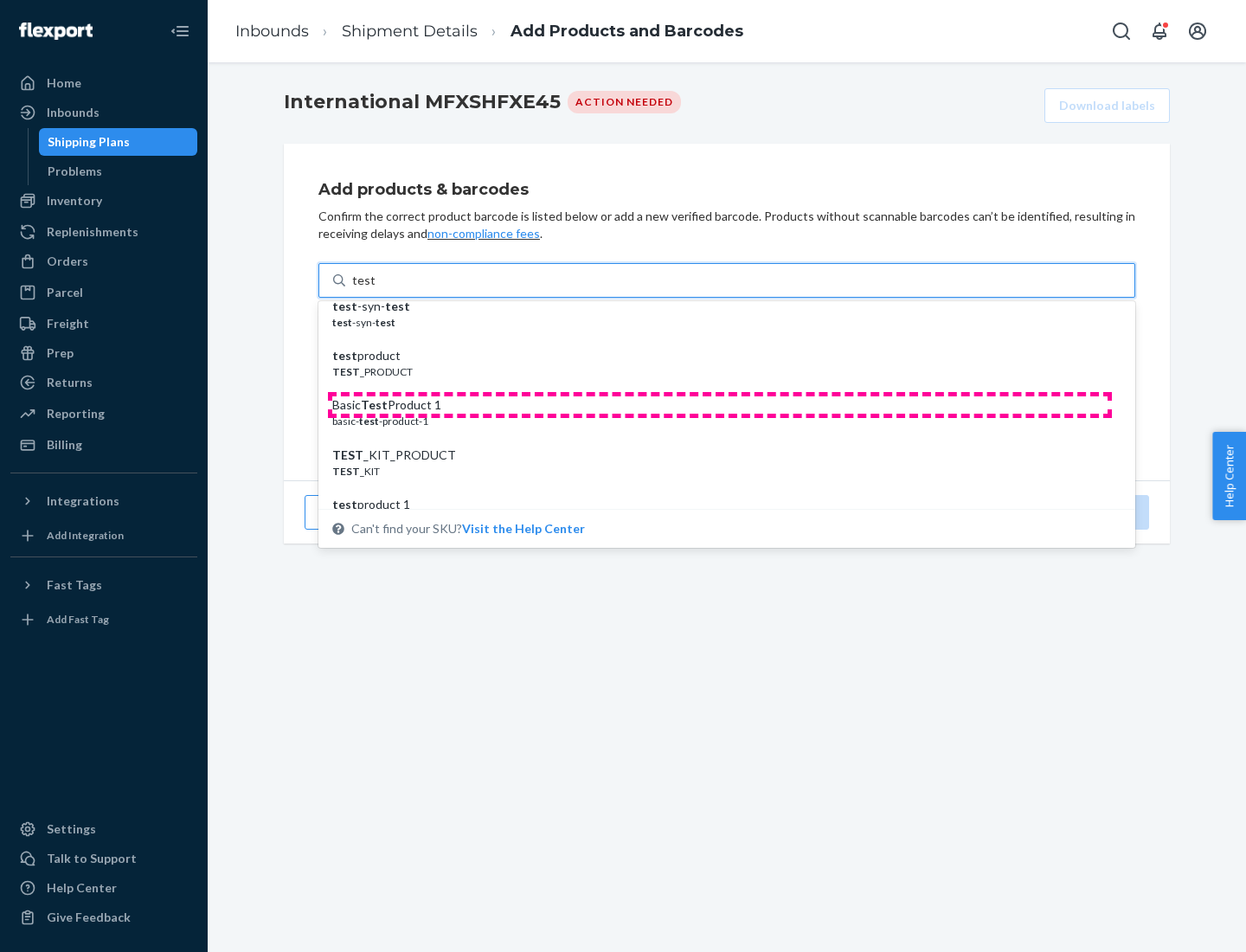
click at [720, 405] on div "Basic Test Product 1" at bounding box center [720, 405] width 776 height 18
click at [375, 289] on input "test" at bounding box center [363, 280] width 23 height 18
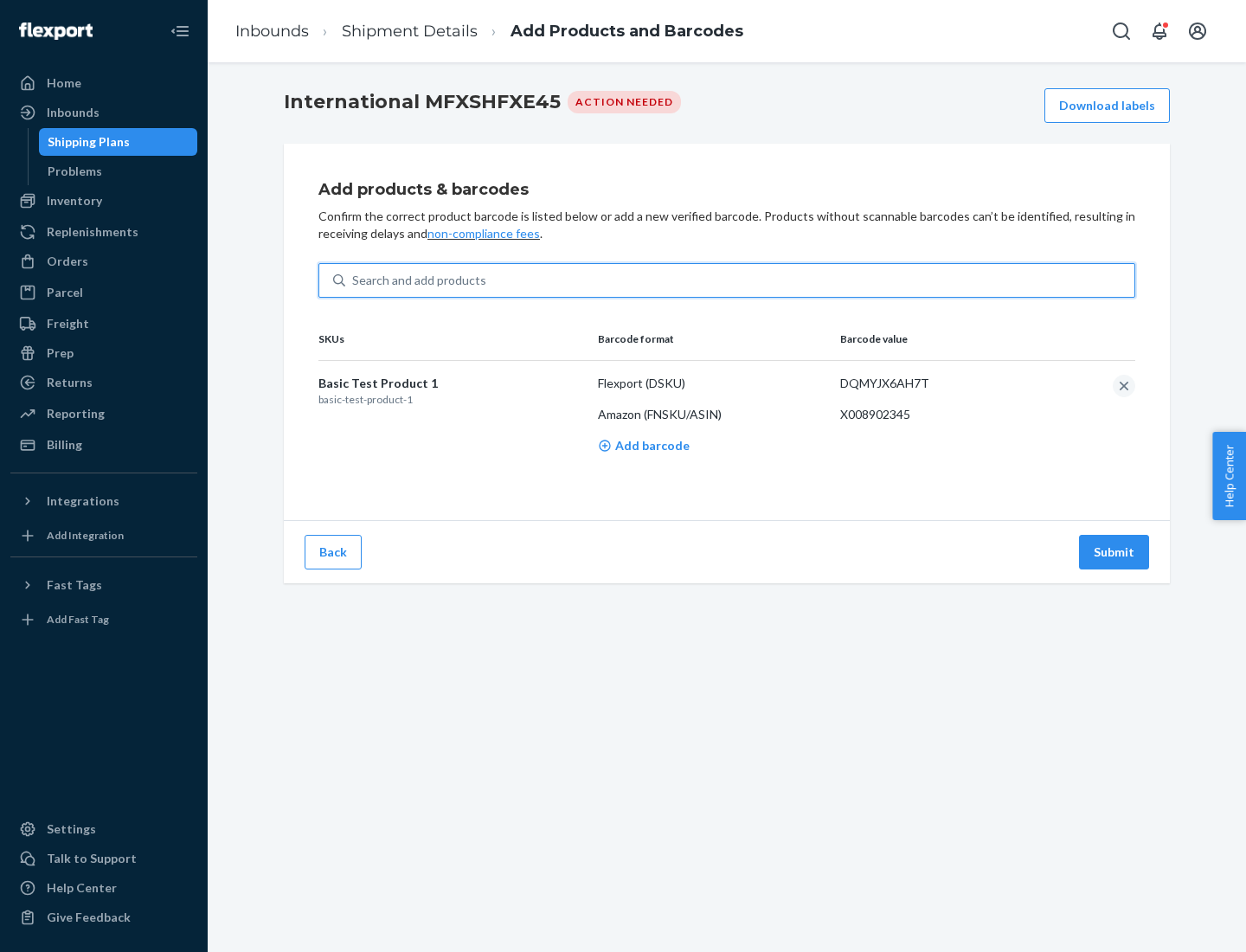
click at [1115, 552] on button "Submit" at bounding box center [1113, 552] width 70 height 34
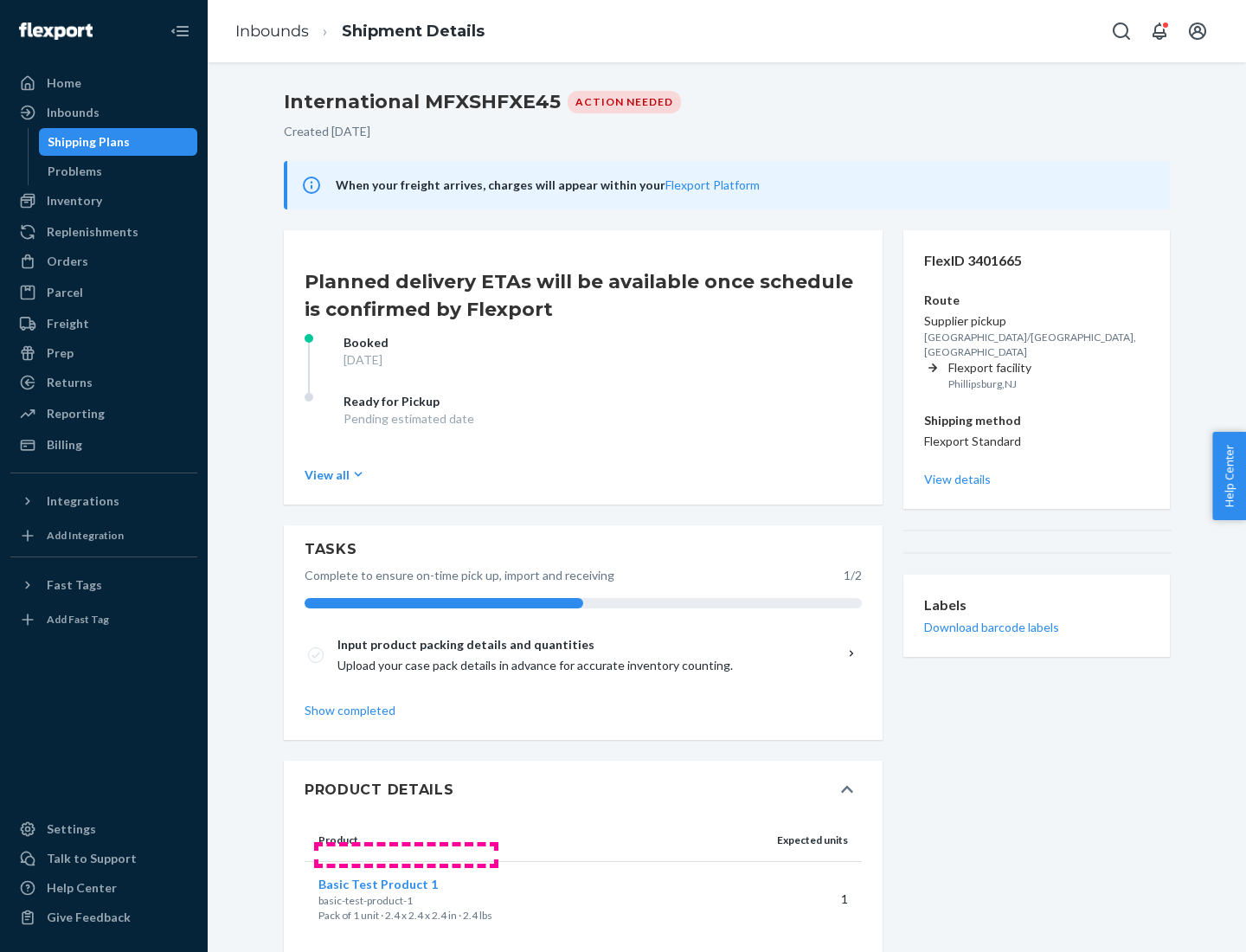
scroll to position [30, 0]
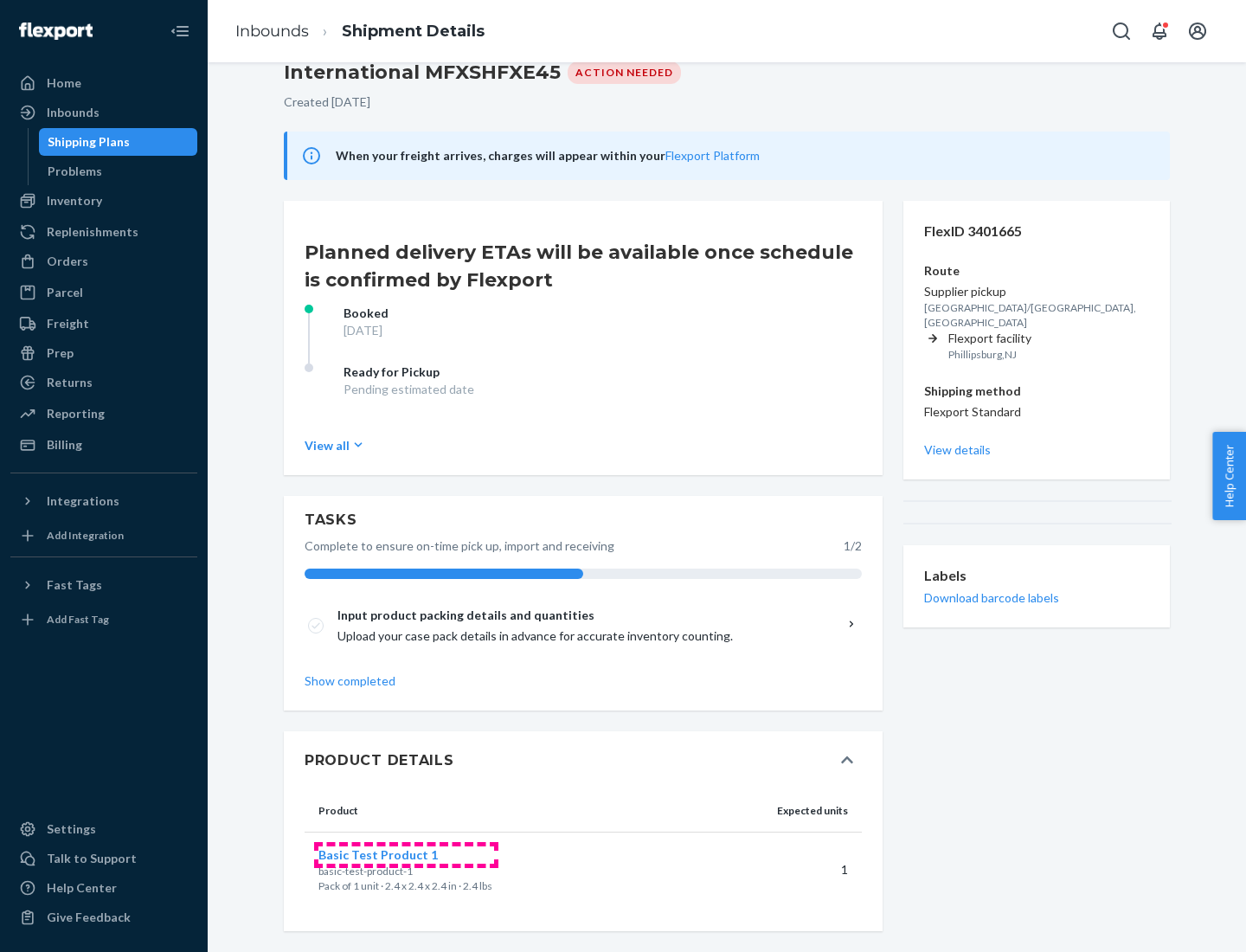
click at [406, 855] on span "Basic Test Product 1" at bounding box center [378, 855] width 119 height 15
